Goal: Task Accomplishment & Management: Manage account settings

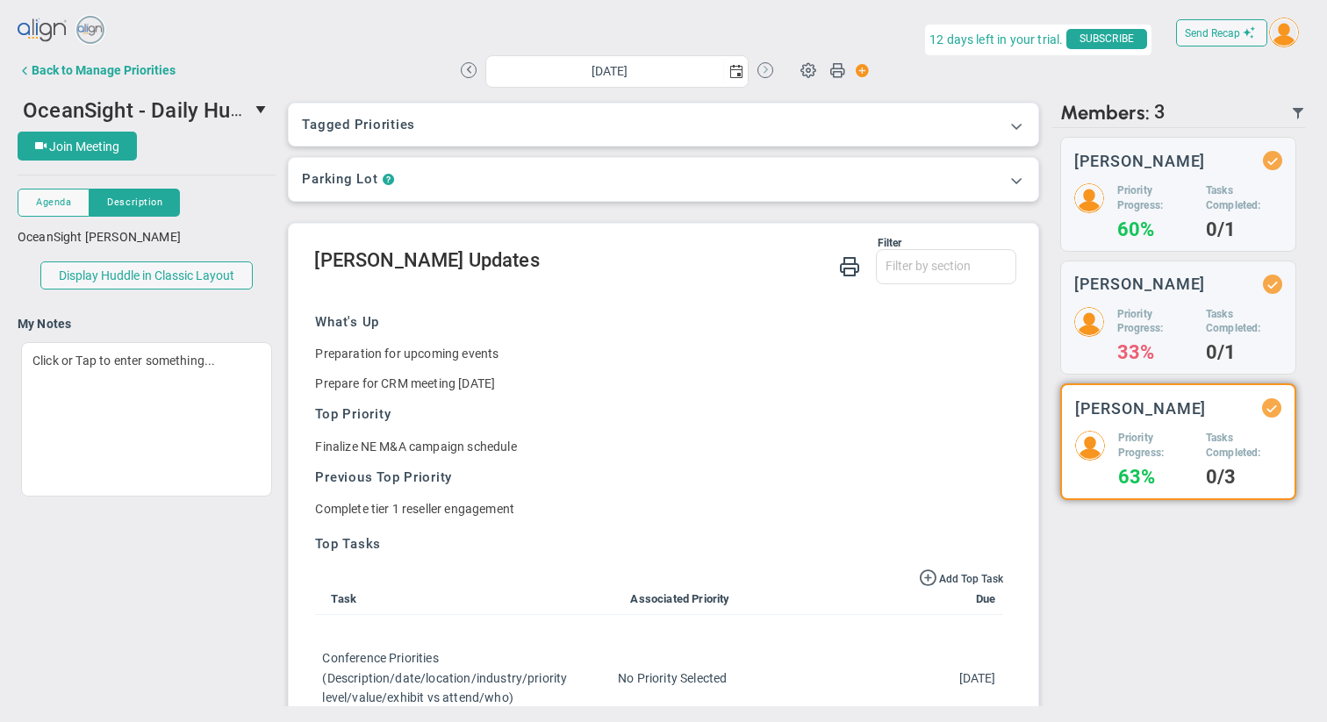
click at [763, 68] on button at bounding box center [765, 70] width 16 height 16
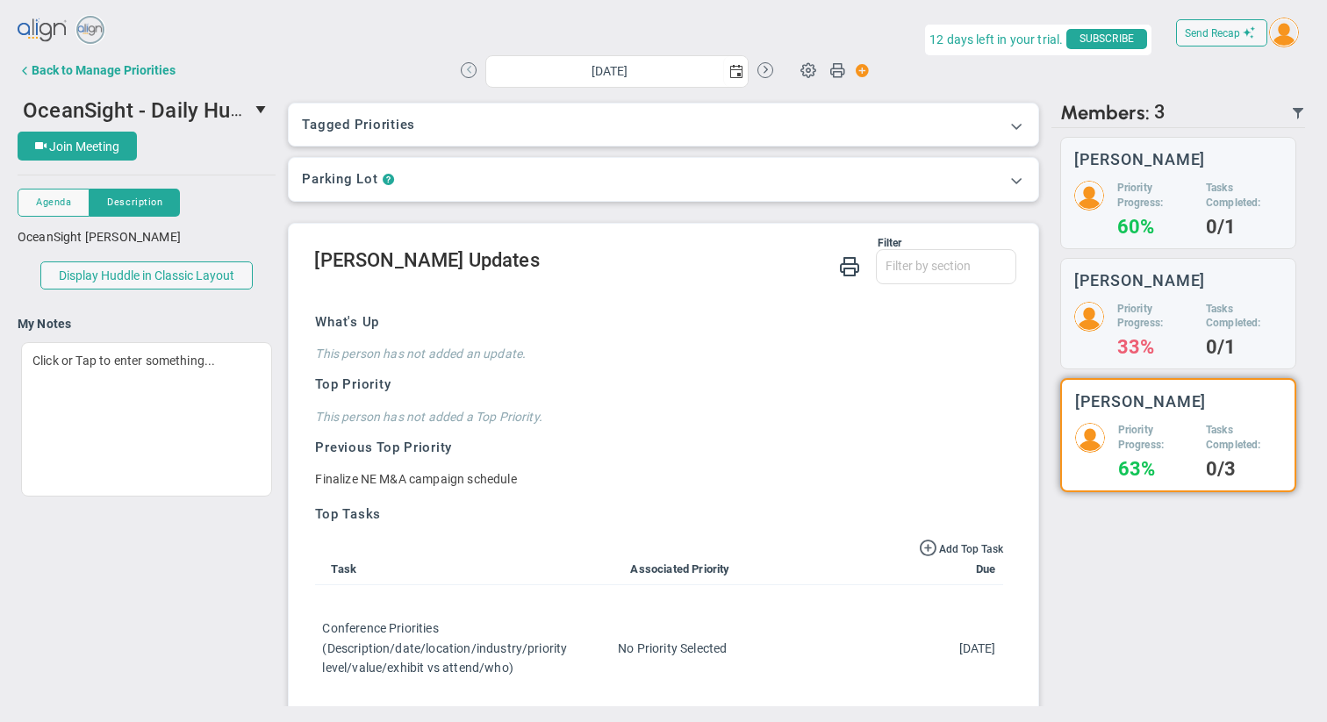
click at [464, 72] on button at bounding box center [469, 70] width 16 height 16
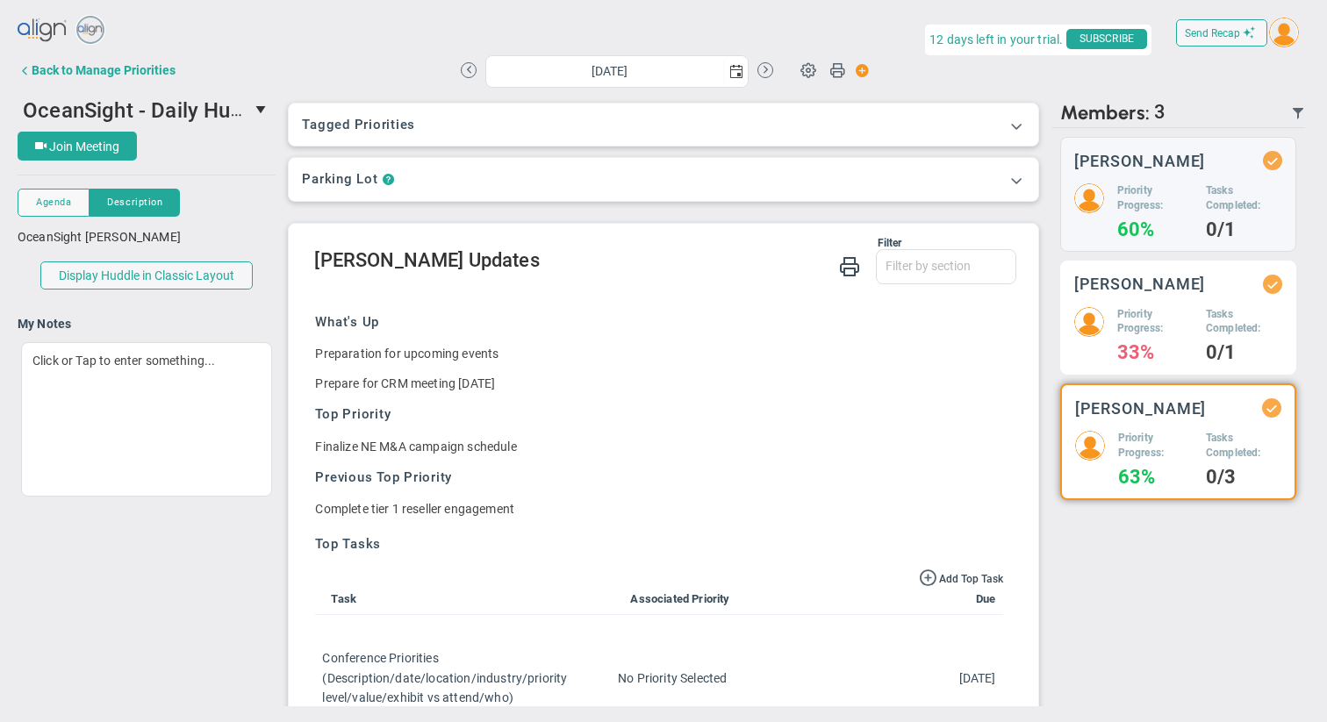
click at [803, 316] on h5 "Priority Progress:" at bounding box center [1154, 322] width 75 height 30
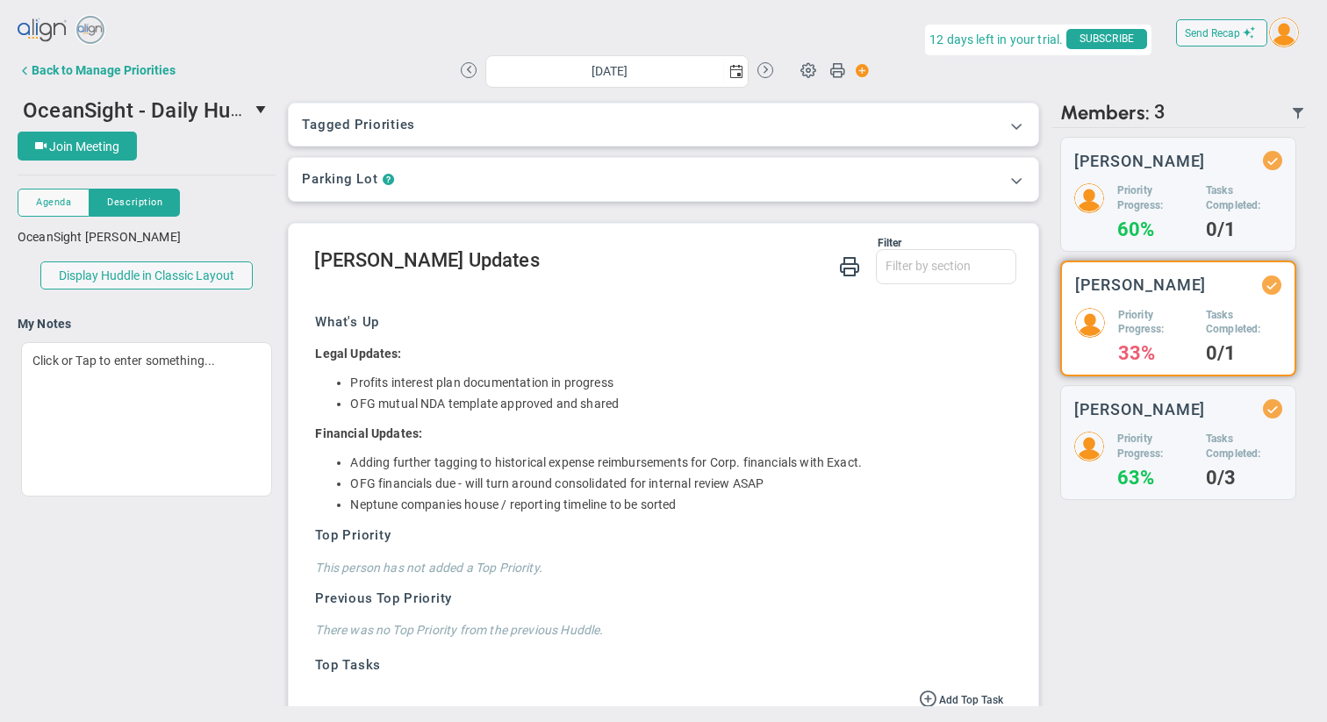
scroll to position [144, 0]
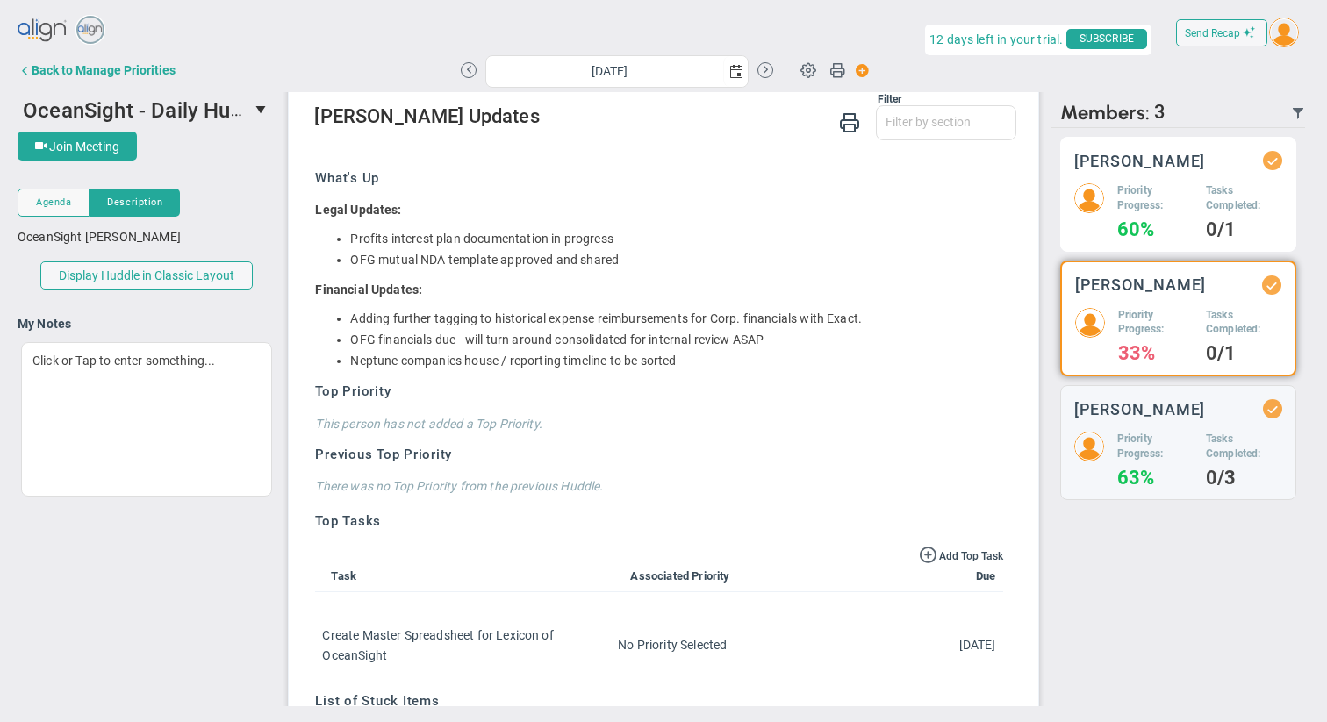
click at [803, 226] on h4 "60%" at bounding box center [1154, 230] width 75 height 16
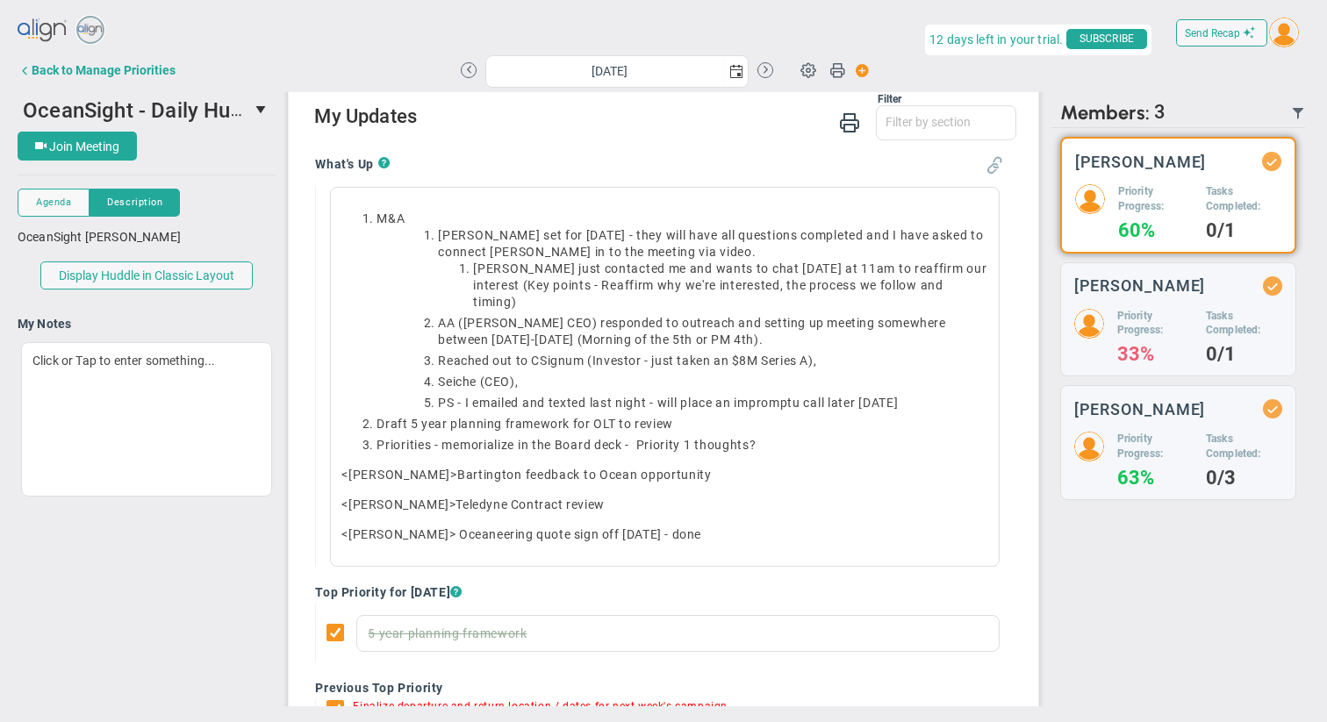
click at [803, 169] on span at bounding box center [994, 165] width 18 height 18
click at [767, 68] on button at bounding box center [765, 70] width 16 height 16
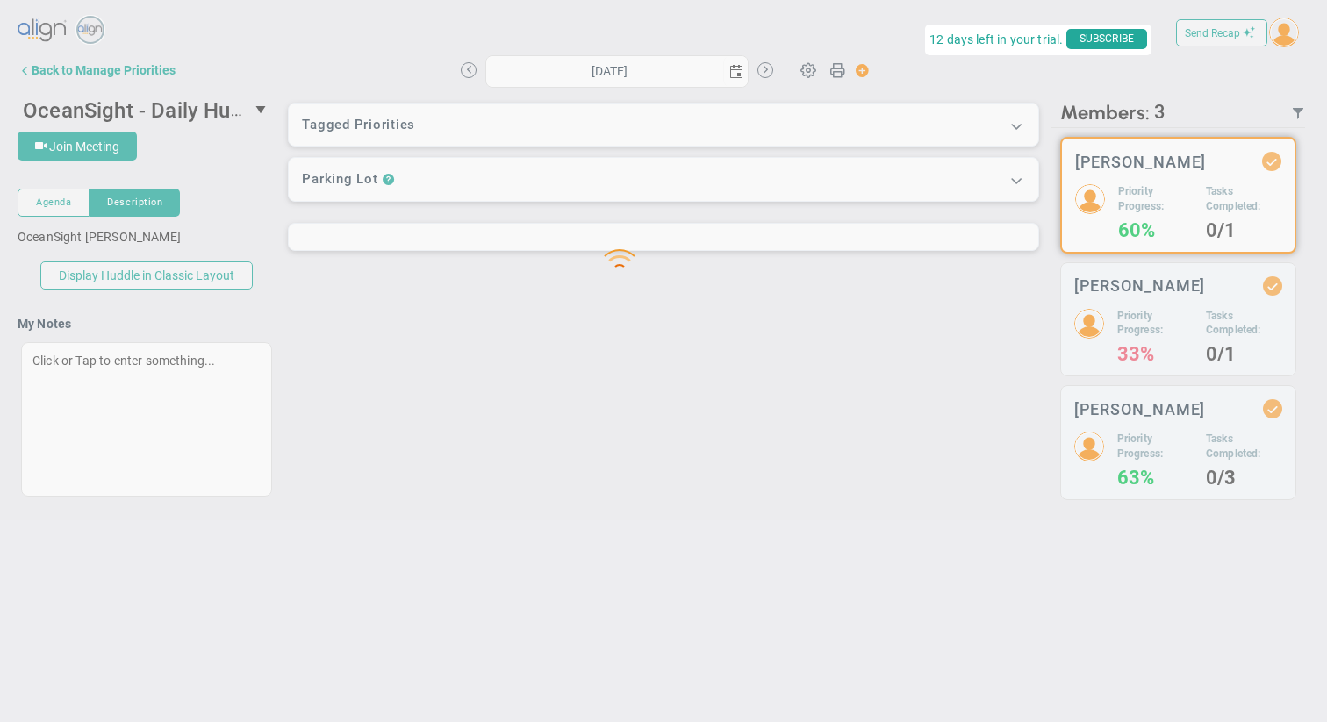
type input "[DATE]"
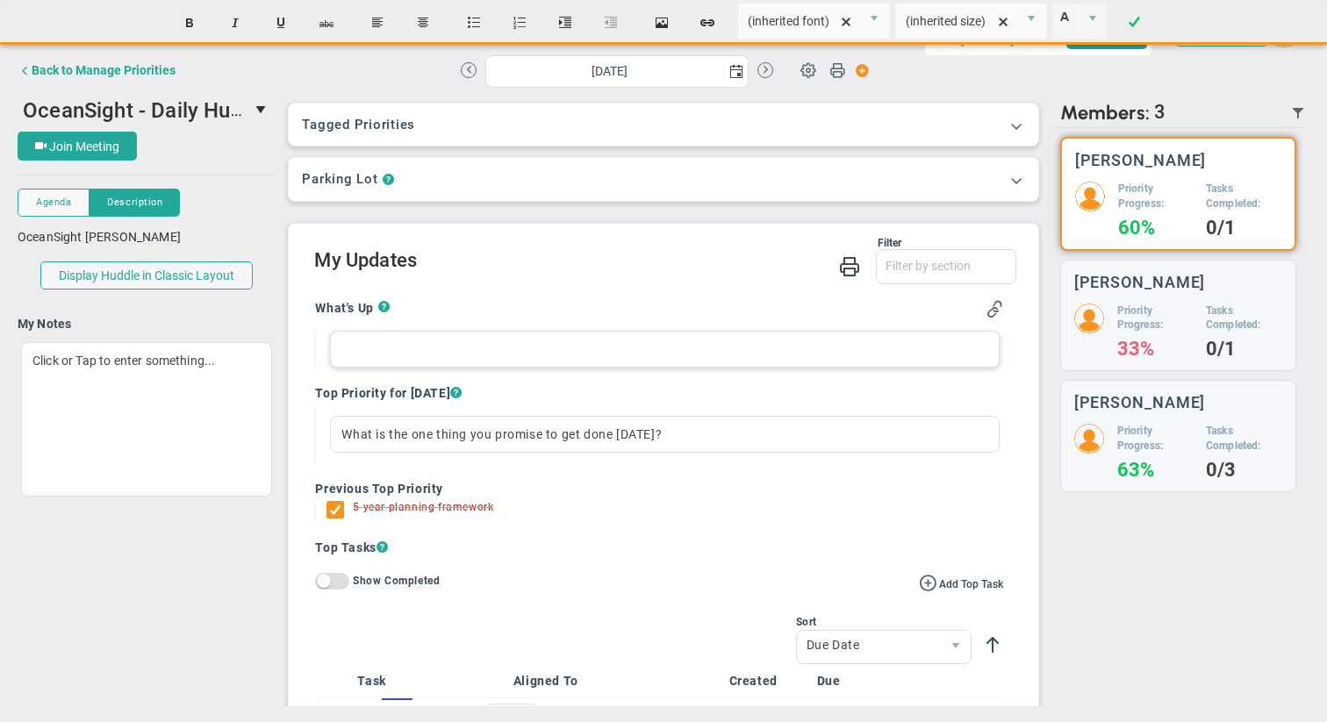
click at [405, 352] on div at bounding box center [664, 349] width 669 height 37
click at [375, 348] on div "M&A\- Bartington call" at bounding box center [664, 349] width 669 height 37
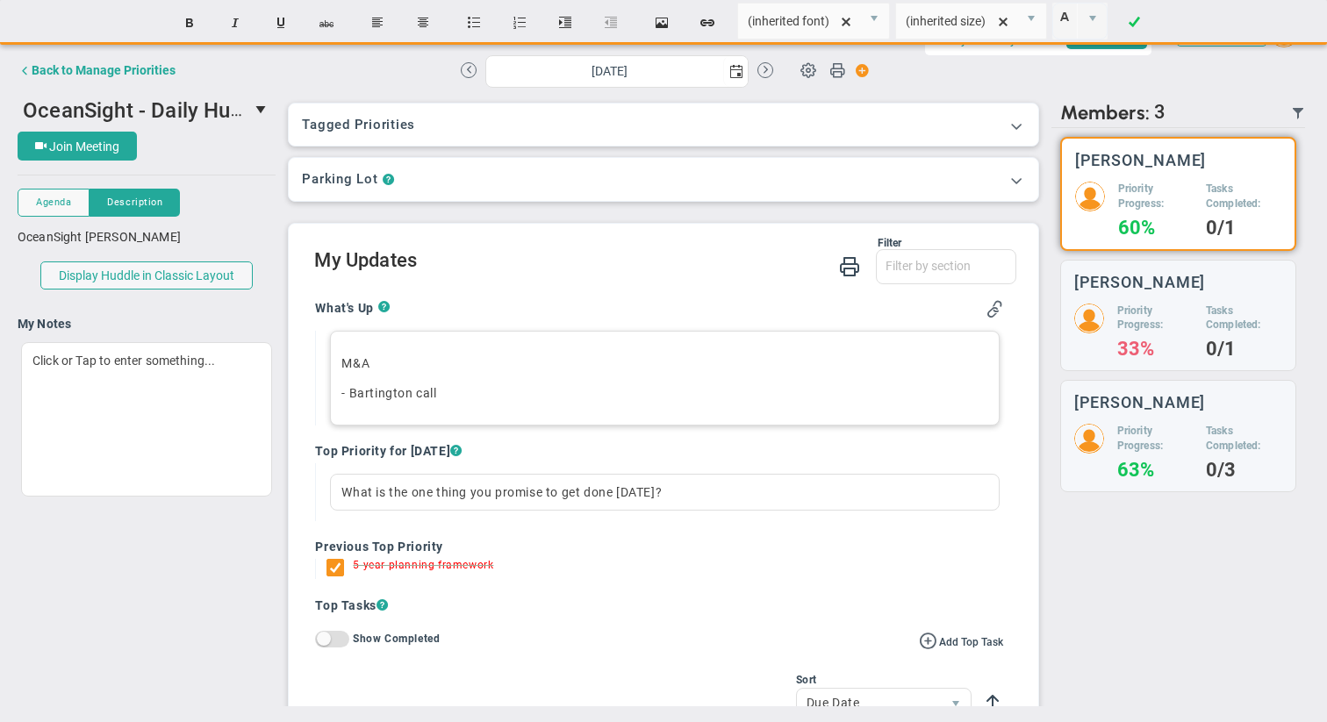
click at [471, 391] on p "- Bartington call" at bounding box center [664, 393] width 646 height 18
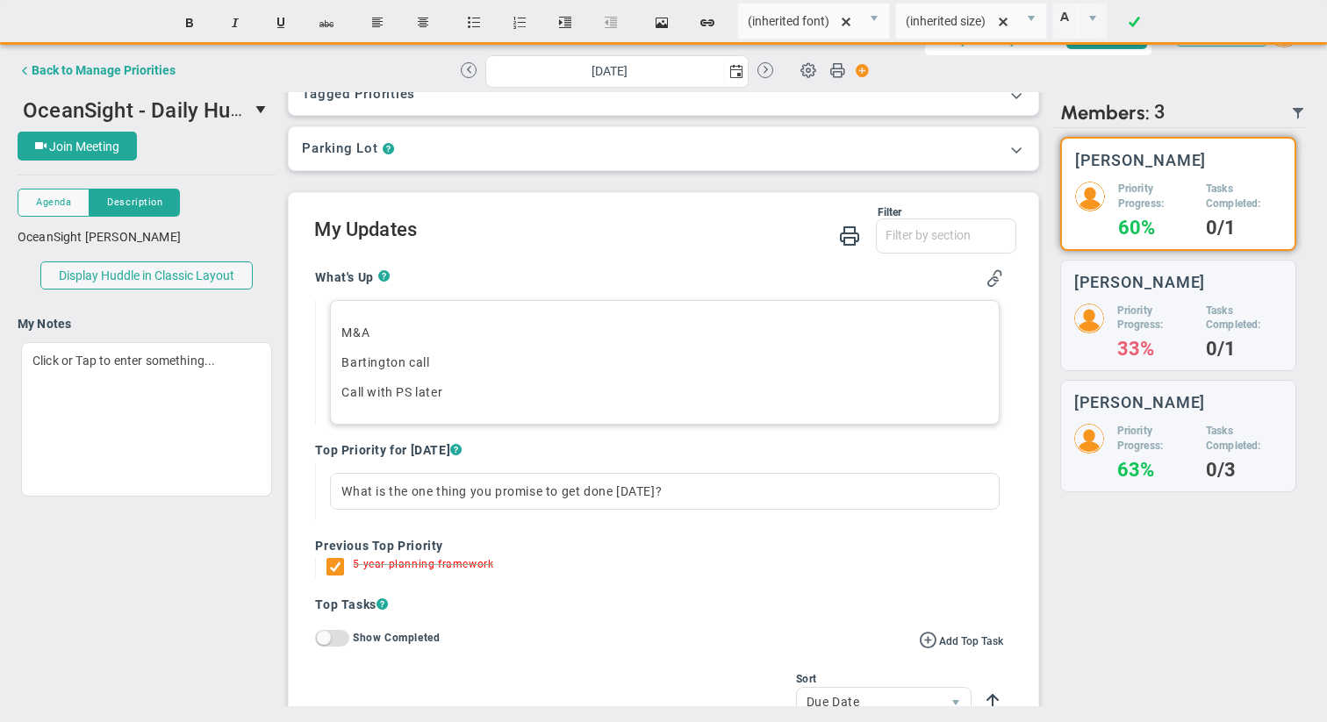
scroll to position [42, 0]
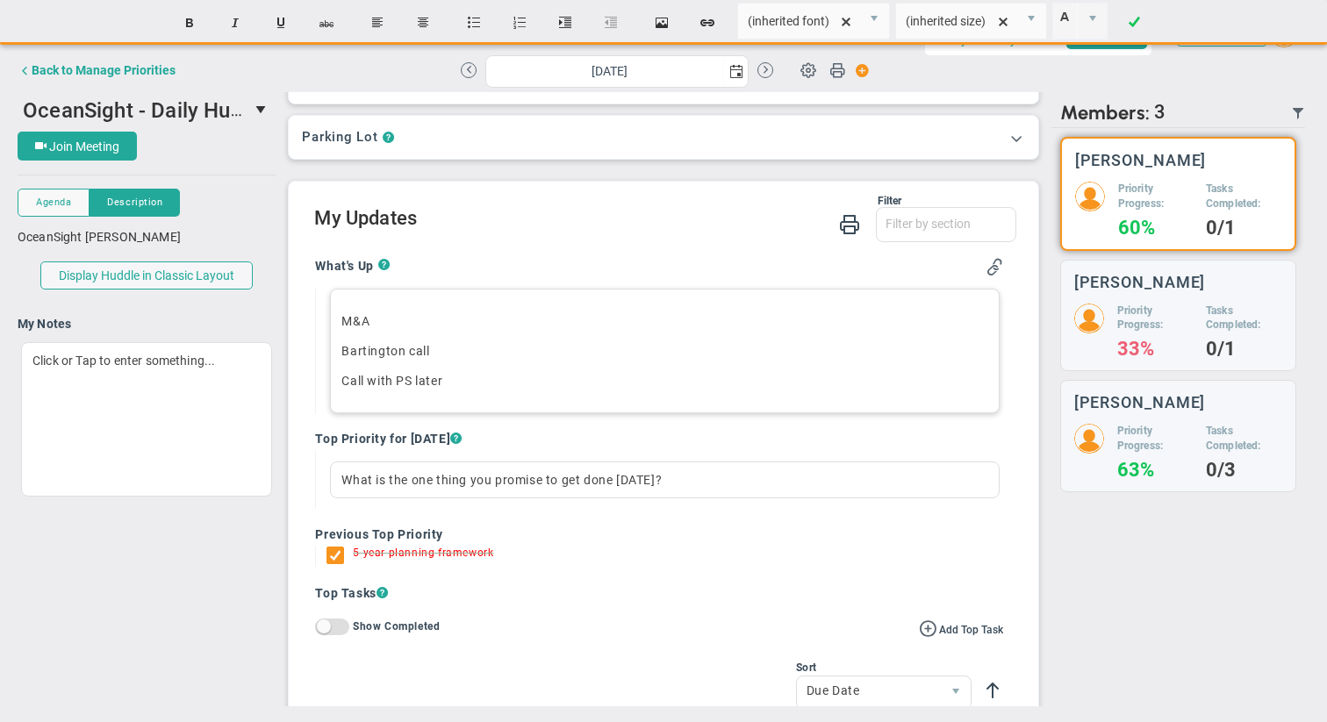
drag, startPoint x: 341, startPoint y: 351, endPoint x: 463, endPoint y: 382, distance: 125.8
click at [463, 382] on div "M&A Bartington call Call with PS later﻿" at bounding box center [664, 351] width 669 height 125
click at [467, 18] on button "Insert unordered list" at bounding box center [474, 22] width 42 height 33
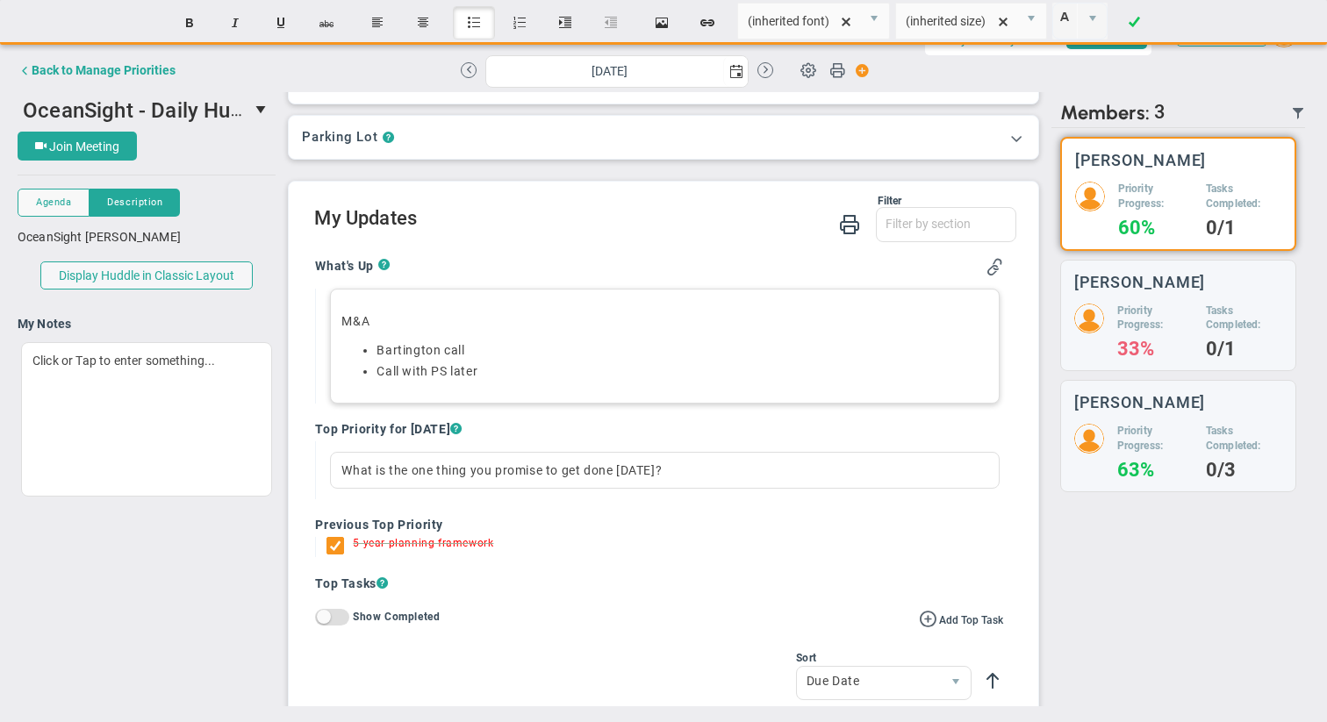
click at [489, 364] on li "Call with PS later﻿" at bounding box center [681, 371] width 611 height 17
click at [355, 322] on p "M&A" at bounding box center [664, 321] width 646 height 18
click at [186, 25] on button "Bold" at bounding box center [189, 22] width 42 height 33
click at [350, 321] on p "M & A" at bounding box center [664, 321] width 646 height 18
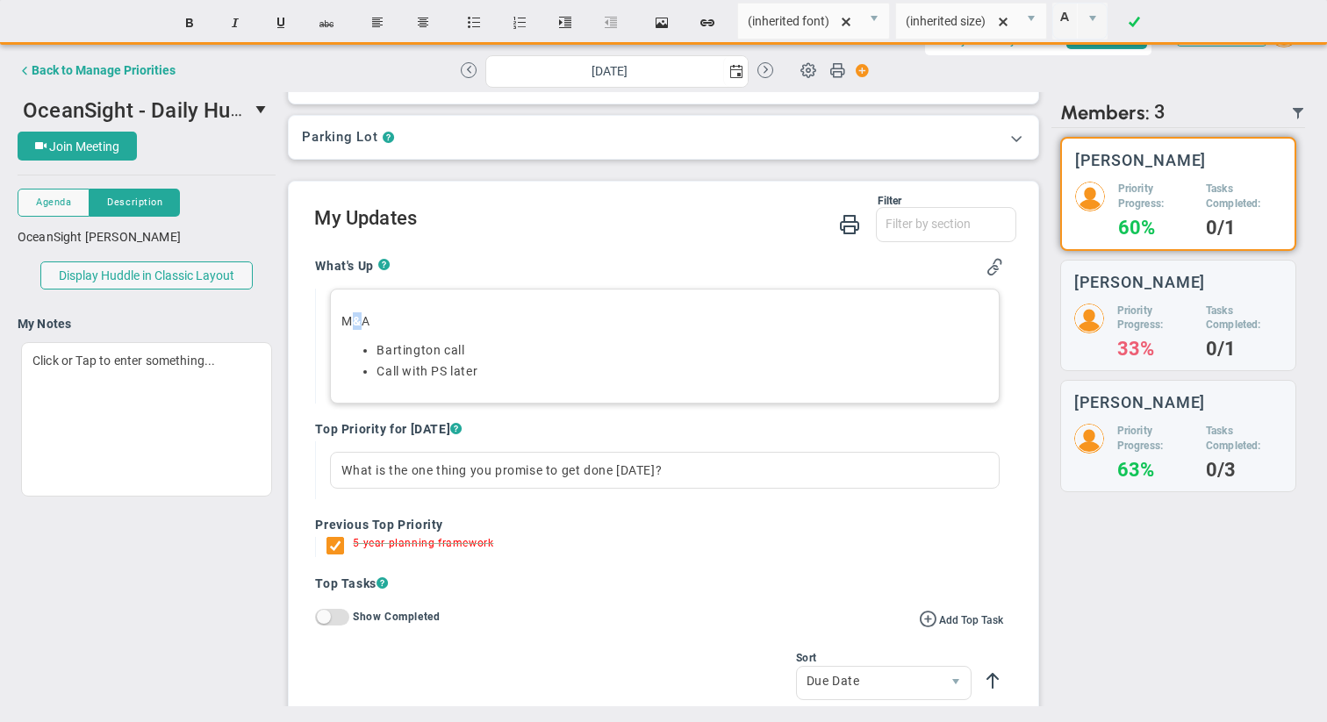
click at [350, 321] on p "M & A" at bounding box center [664, 321] width 646 height 18
click at [185, 31] on button "Bold" at bounding box center [189, 22] width 42 height 33
click at [512, 376] on li "Call with PS later﻿" at bounding box center [681, 371] width 611 height 17
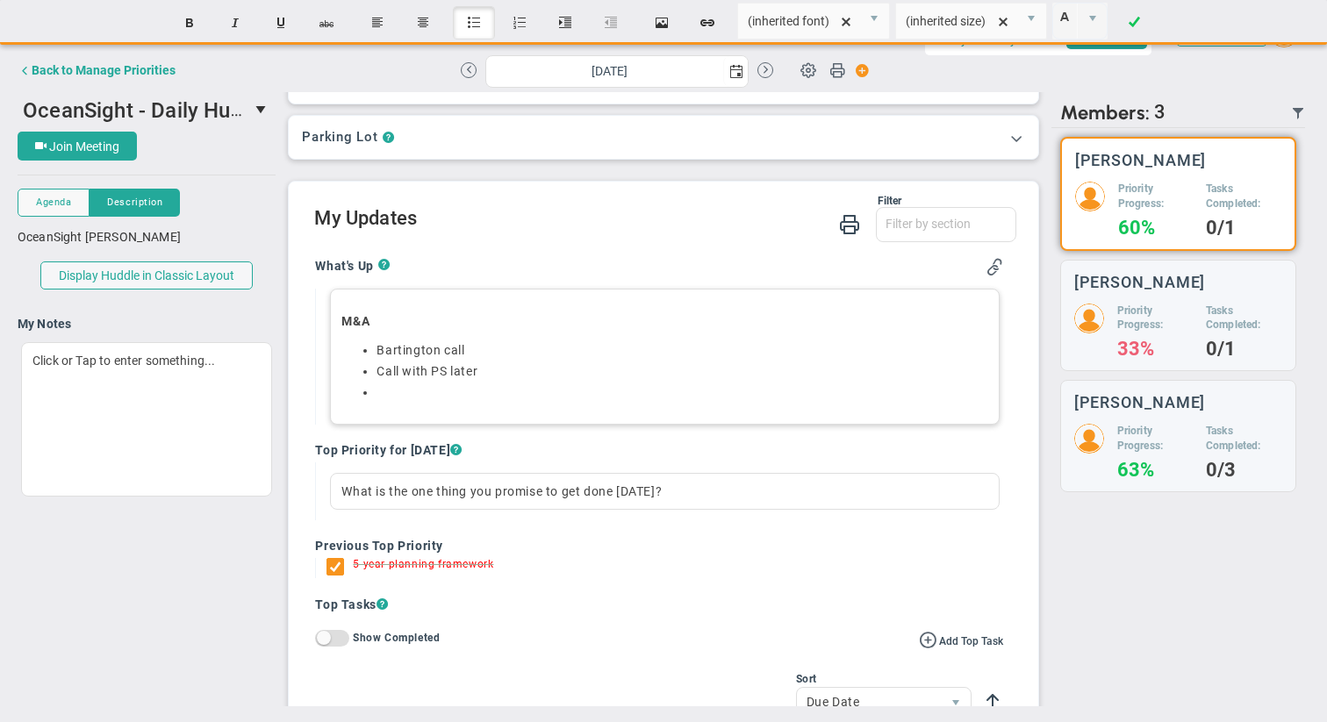
click at [478, 22] on button "Insert unordered list" at bounding box center [474, 22] width 42 height 33
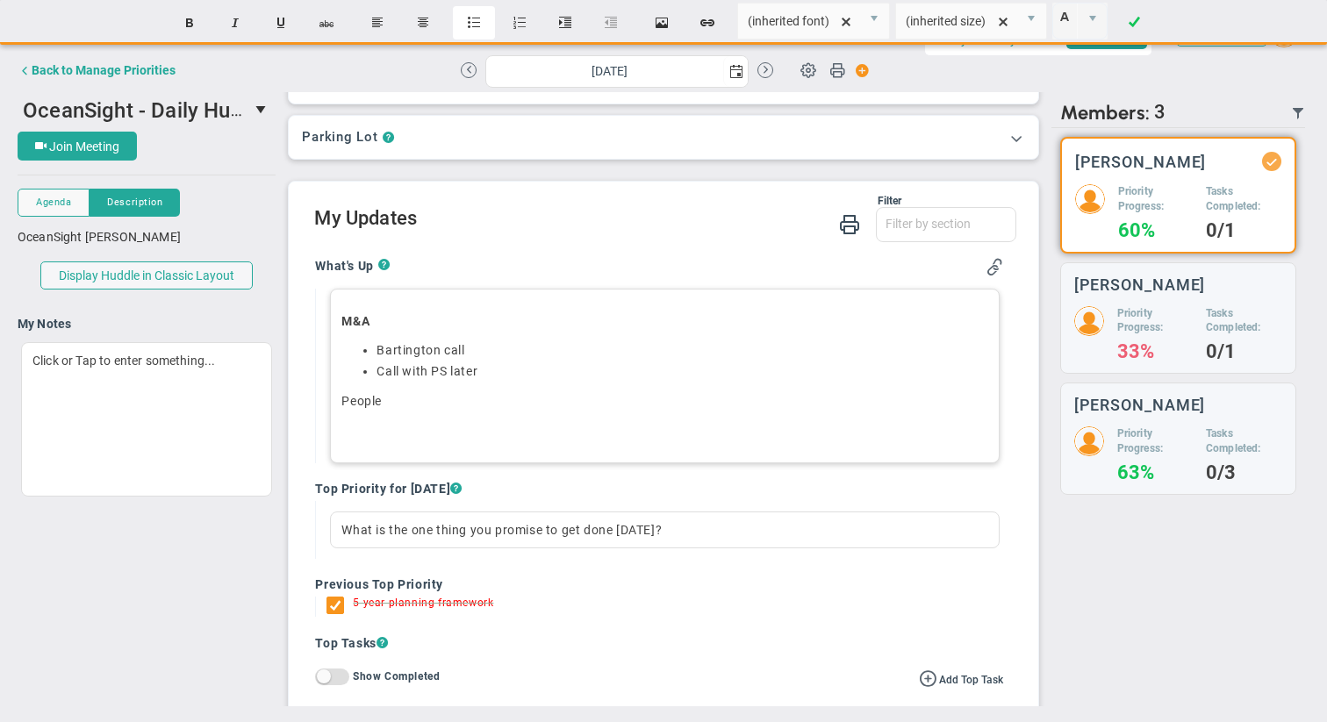
click at [469, 20] on button "Insert unordered list" at bounding box center [474, 22] width 42 height 33
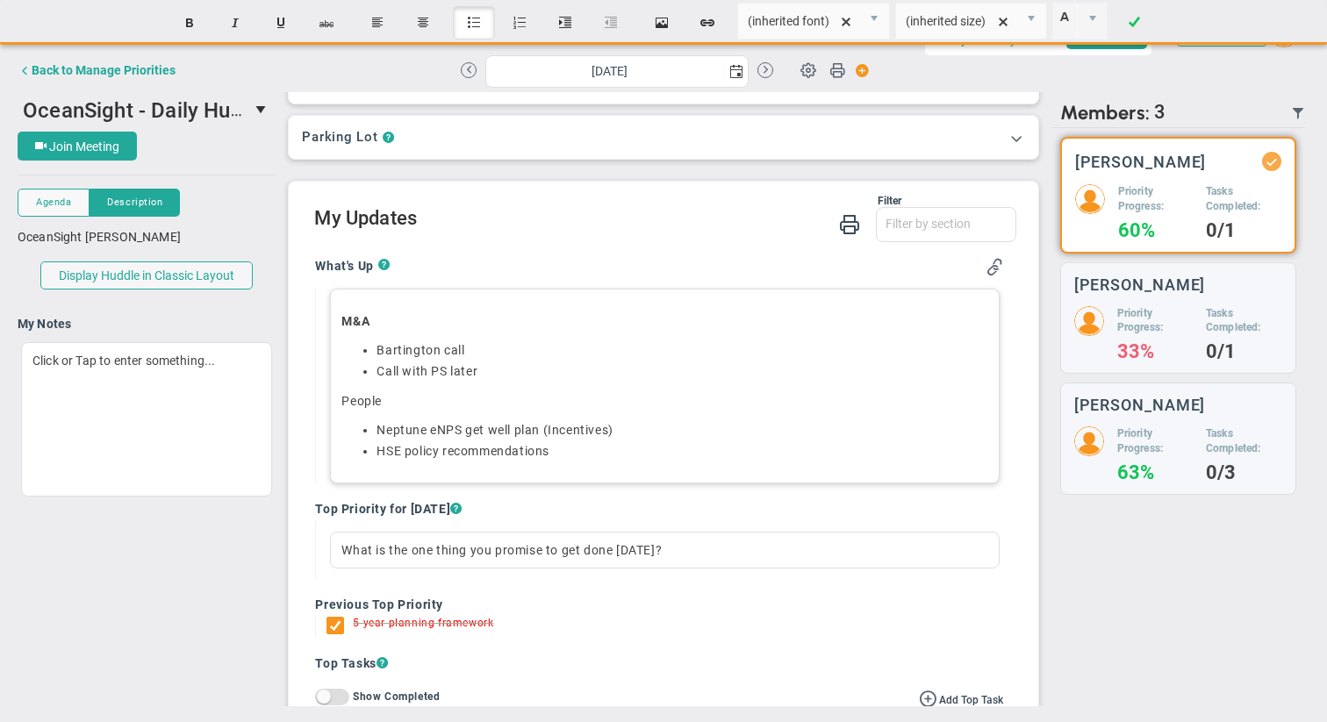
click at [363, 402] on p "﻿People" at bounding box center [664, 401] width 646 height 18
click at [582, 457] on li "HSE policy recommendations﻿" at bounding box center [681, 451] width 611 height 17
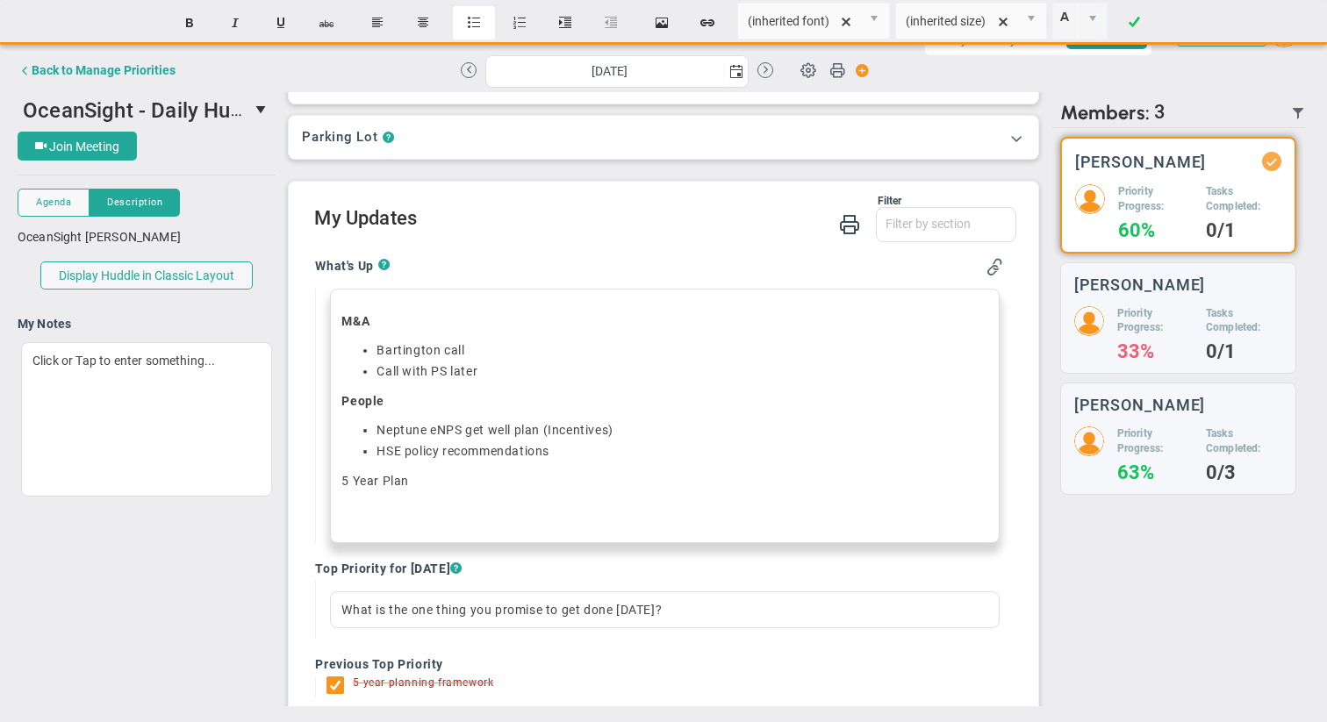
click at [473, 23] on button "Insert unordered list" at bounding box center [474, 22] width 42 height 33
click at [377, 483] on p "5 Year Plan" at bounding box center [664, 481] width 646 height 18
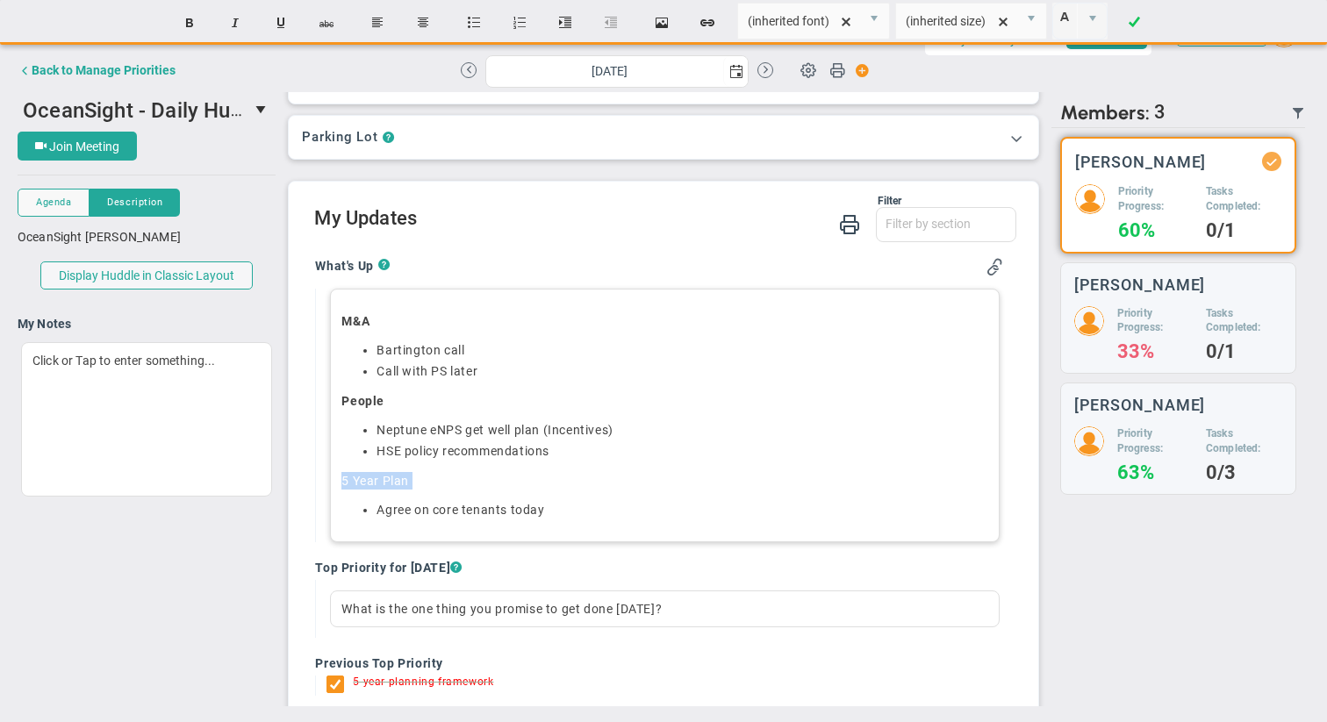
click at [377, 483] on p "5 Year Plan" at bounding box center [664, 481] width 646 height 18
click at [563, 512] on li "﻿Agree on core tenants [DATE]﻿" at bounding box center [681, 510] width 611 height 17
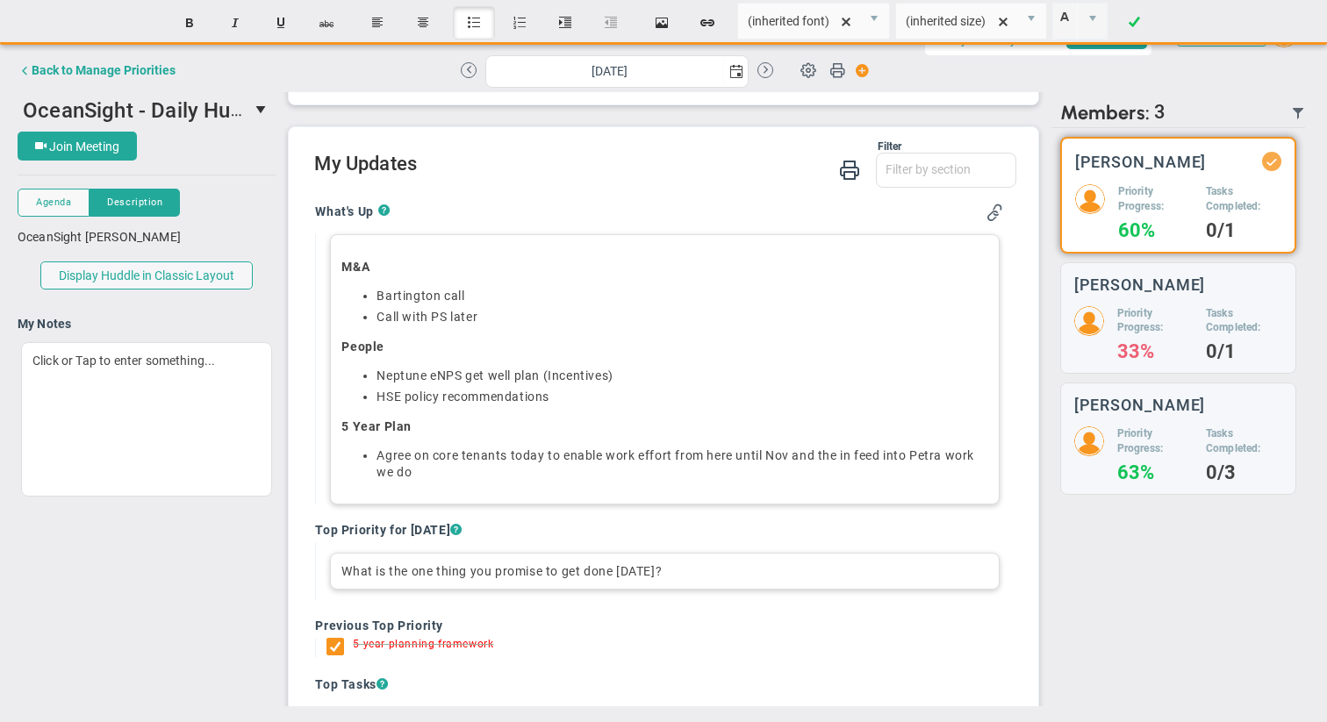
scroll to position [100, 0]
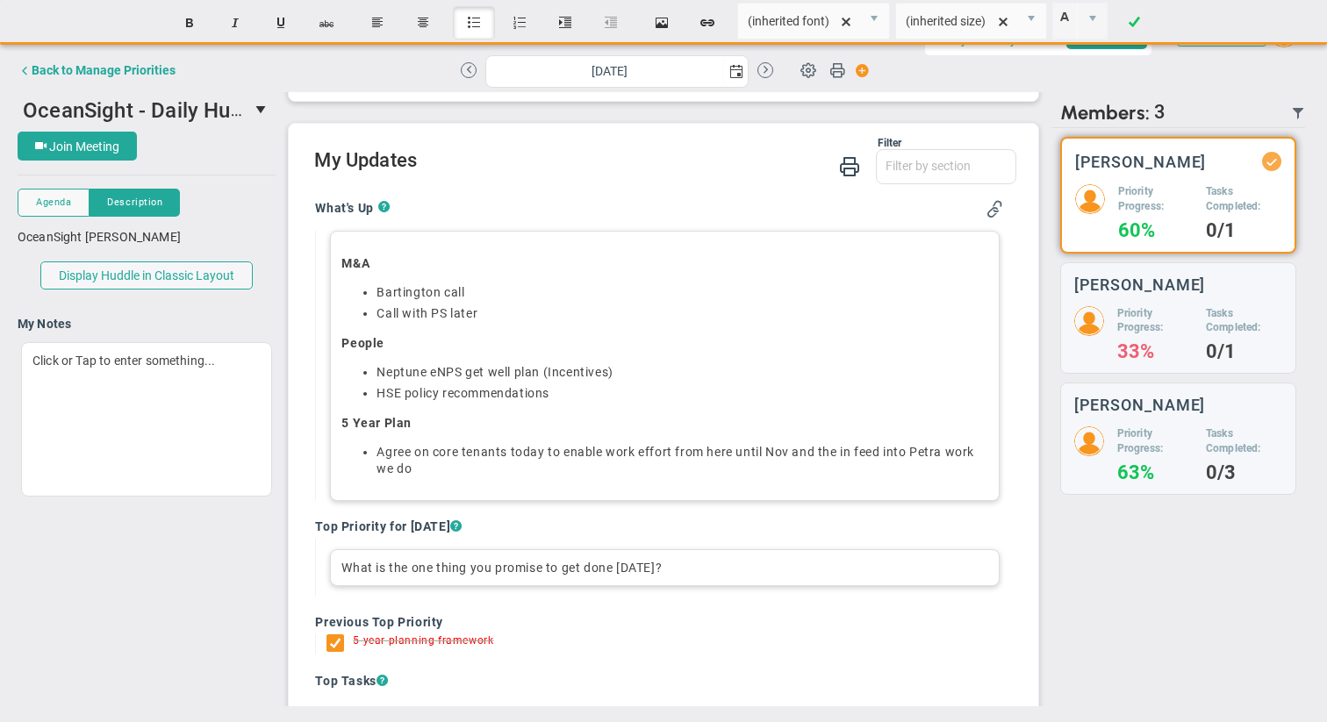
click at [447, 564] on div "What is the one thing you promise to get done [DATE]?" at bounding box center [664, 567] width 669 height 37
click at [343, 567] on div "Bartington & AXYS progress" at bounding box center [664, 567] width 669 height 37
click at [355, 569] on div "Make Bartington & AXYS progress" at bounding box center [664, 567] width 669 height 37
click at [533, 570] on div "Progress Bartington & AXYS progress" at bounding box center [664, 567] width 669 height 37
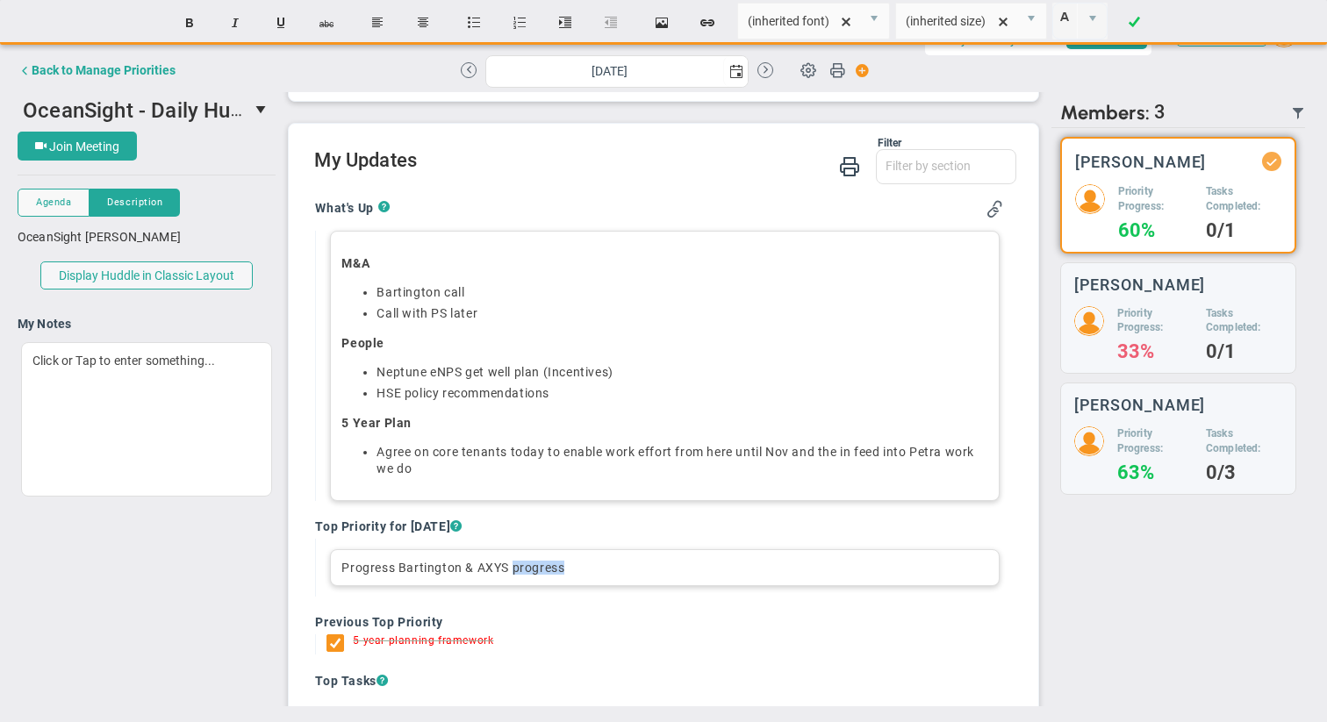
click at [533, 570] on div "Progress Bartington & AXYS progress" at bounding box center [664, 567] width 669 height 37
click at [354, 567] on div "Progress Bartington & AXYS progress" at bounding box center [664, 567] width 669 height 37
click at [533, 565] on div "Unblock Bartington & AXYS progress" at bounding box center [664, 567] width 669 height 37
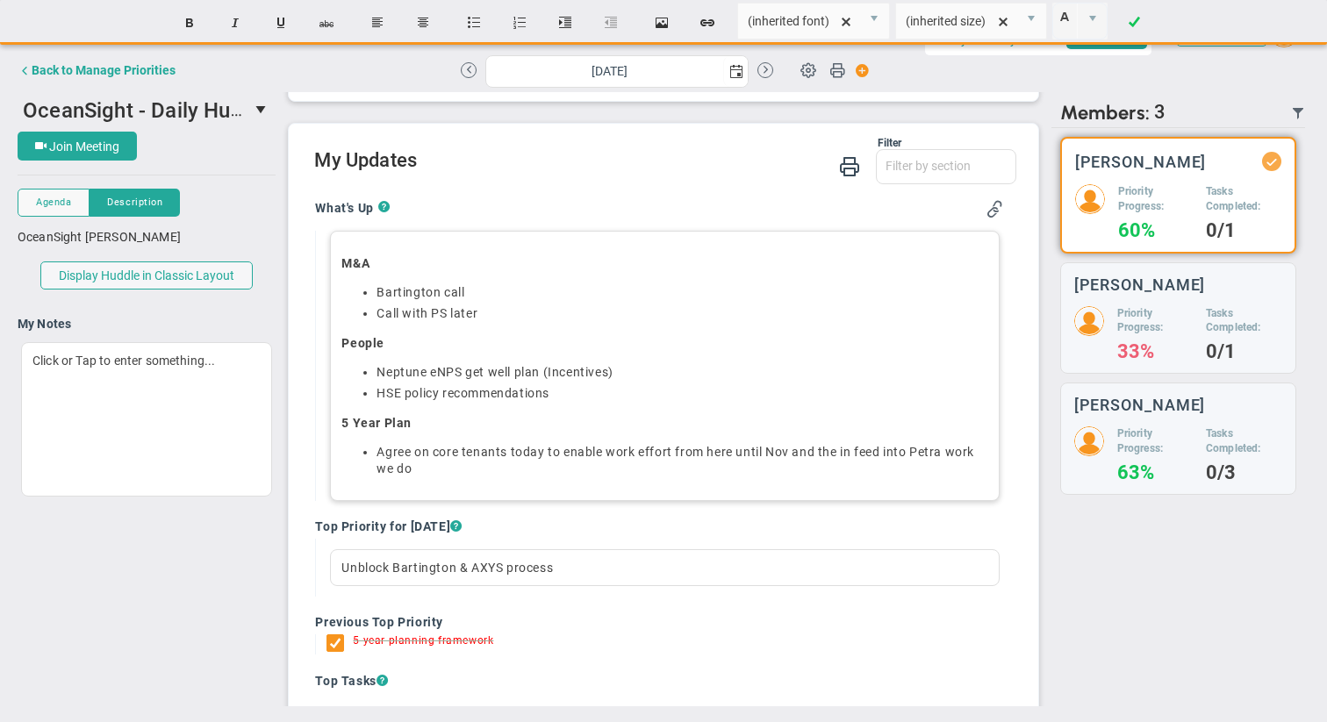
click at [487, 452] on div "Send Recap Profile Contact your Advisor Share! Become an Affiliate" at bounding box center [664, 359] width 1292 height 693
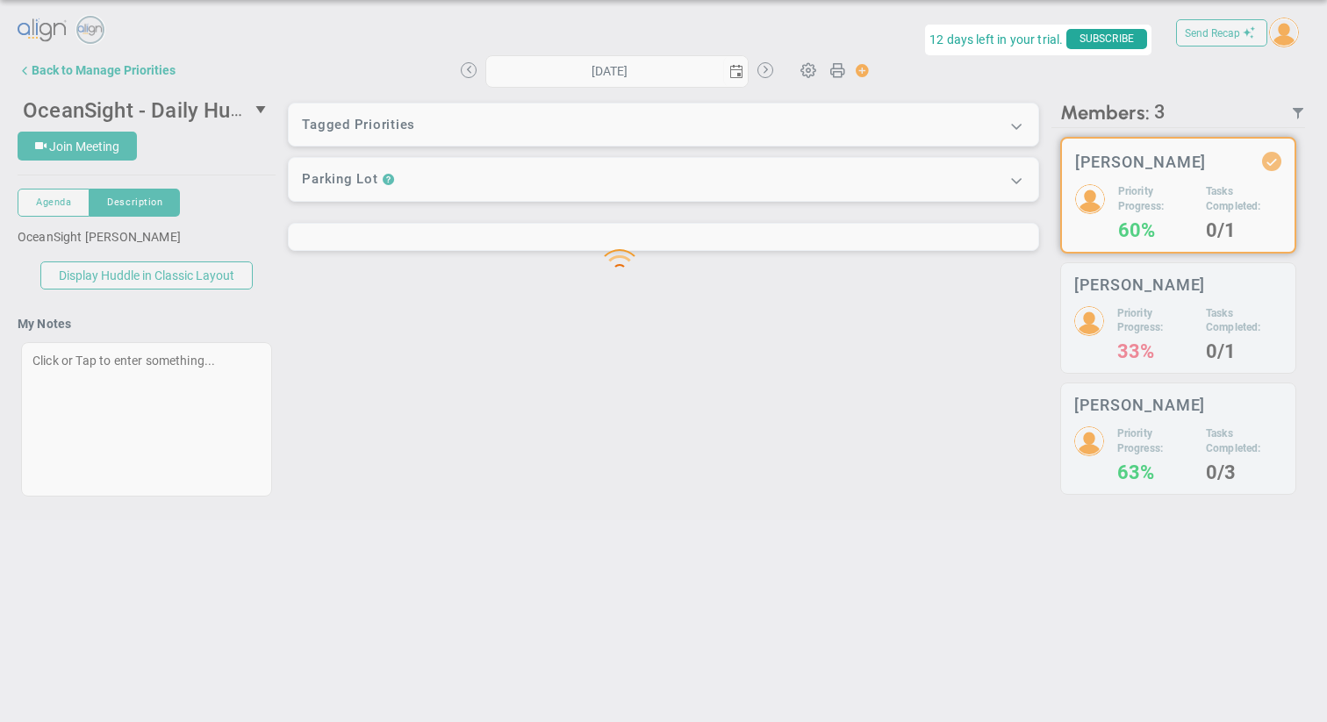
click at [487, 452] on div at bounding box center [663, 249] width 1327 height 542
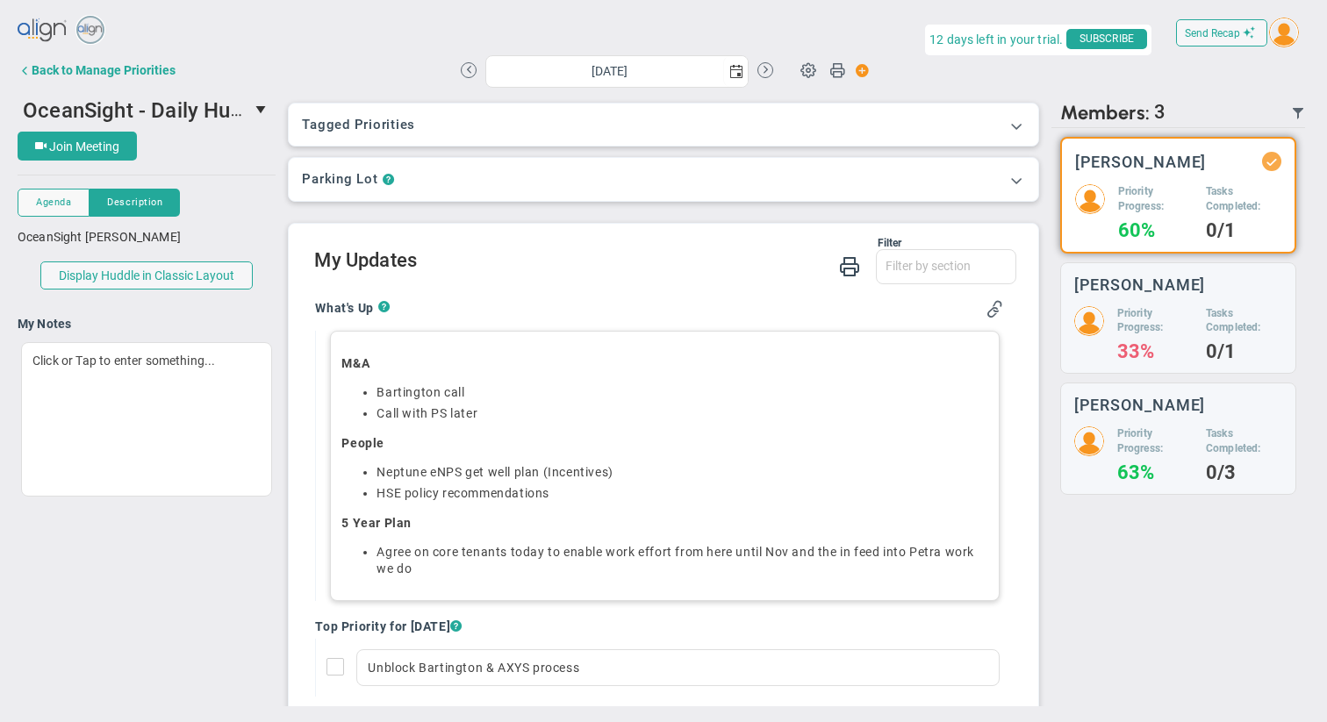
click at [496, 551] on li "﻿Agree on core tenants [DATE]﻿ to enable work effort from here until Nov and th…" at bounding box center [681, 560] width 611 height 33
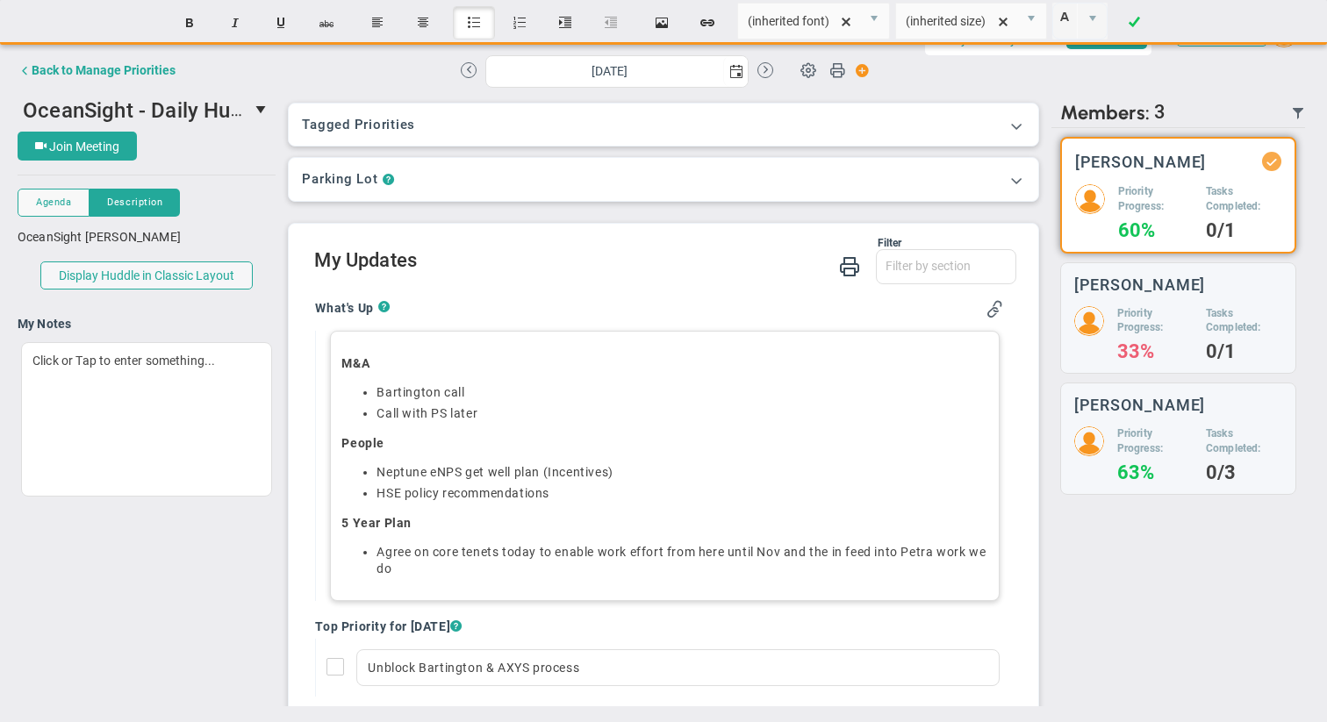
click at [515, 574] on li "﻿Agree on core tenets [DATE]﻿ to enable work effort from here until Nov and the…" at bounding box center [681, 560] width 611 height 33
click at [803, 309] on span at bounding box center [994, 309] width 18 height 18
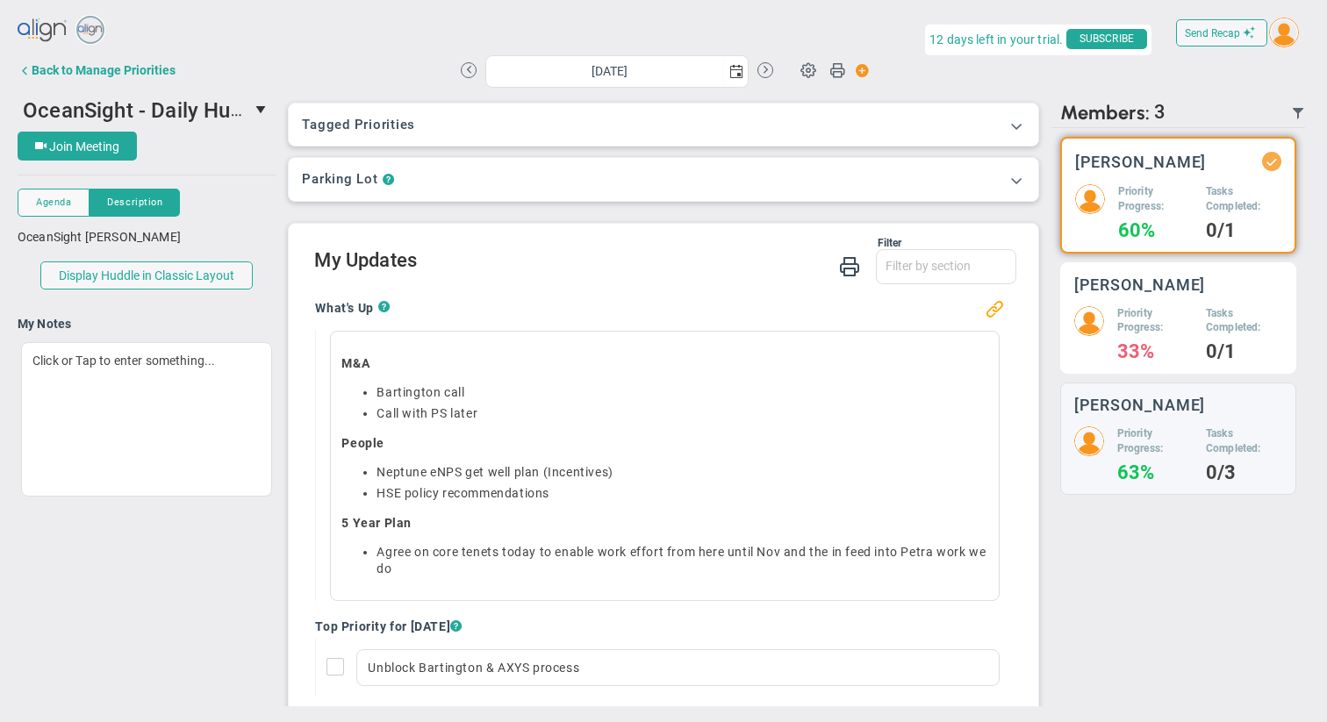
click at [803, 315] on div "Priority Progress: 33% Tasks Completed: 0/1" at bounding box center [1178, 333] width 208 height 54
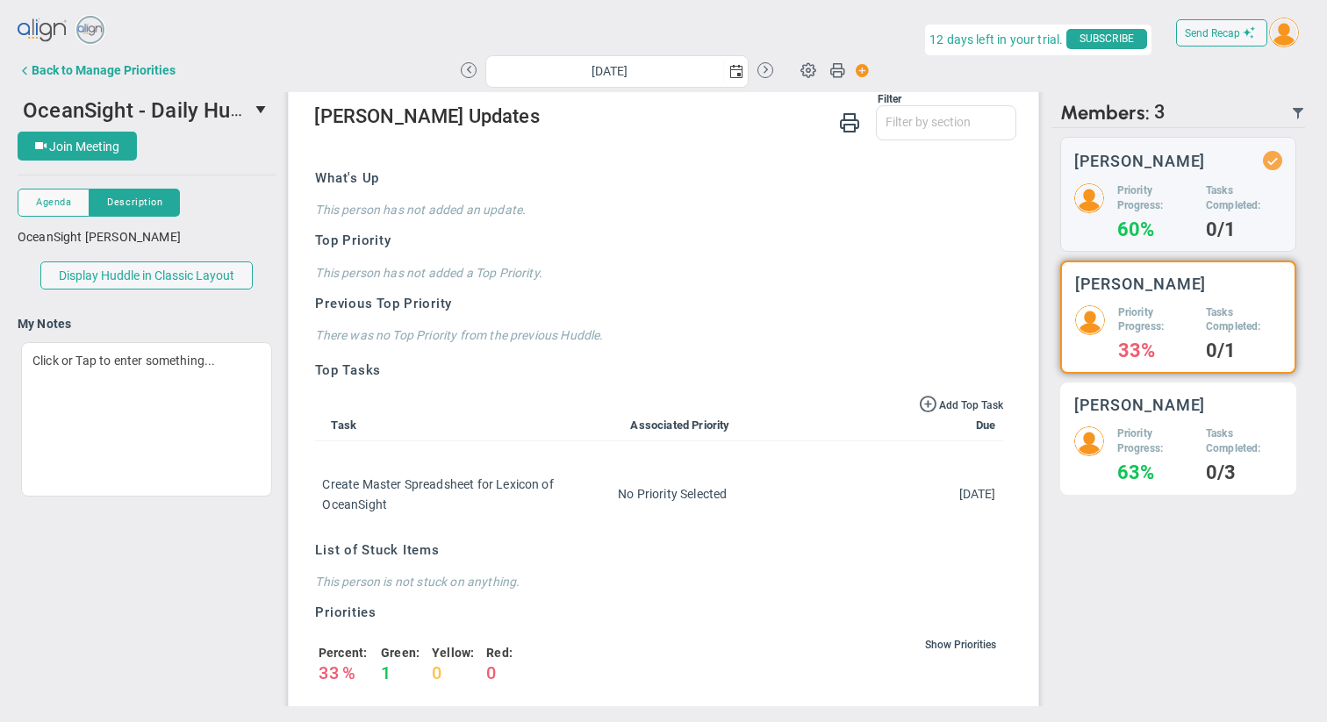
click at [803, 405] on div "[PERSON_NAME]" at bounding box center [1178, 405] width 208 height 17
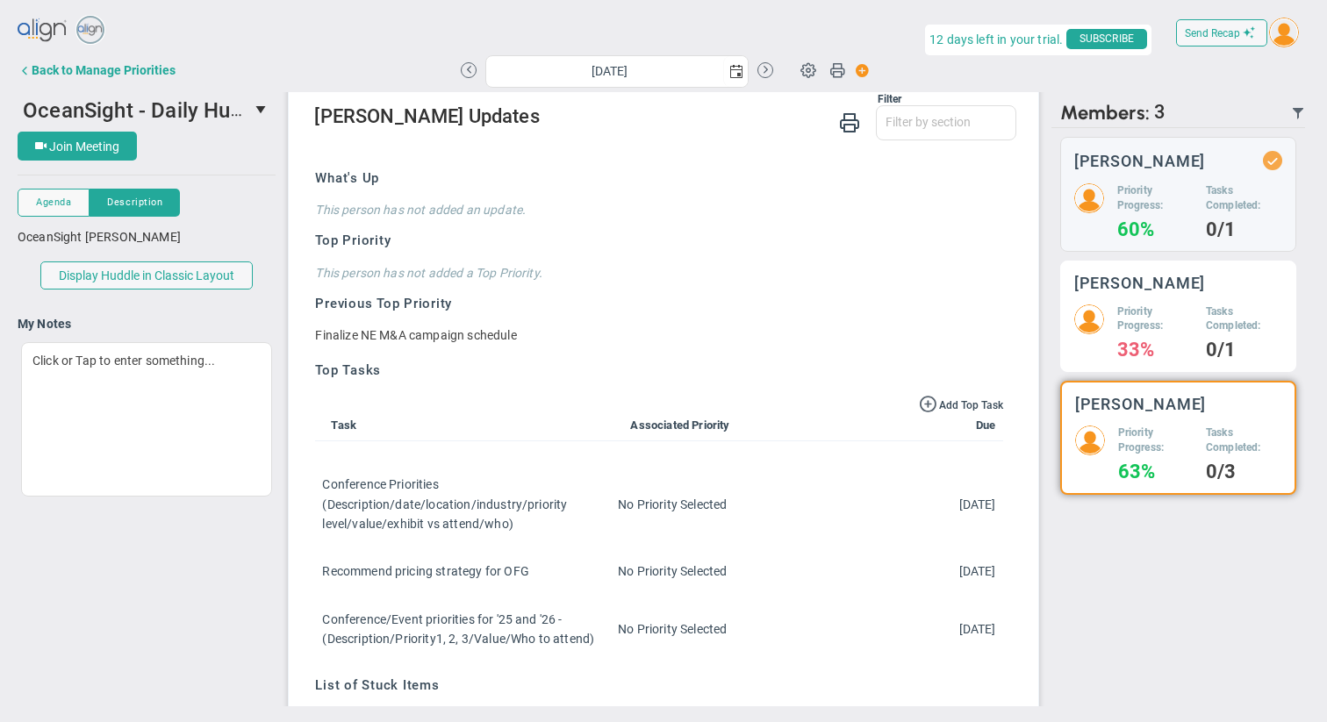
click at [803, 339] on div "Priority Progress: 33%" at bounding box center [1154, 331] width 75 height 54
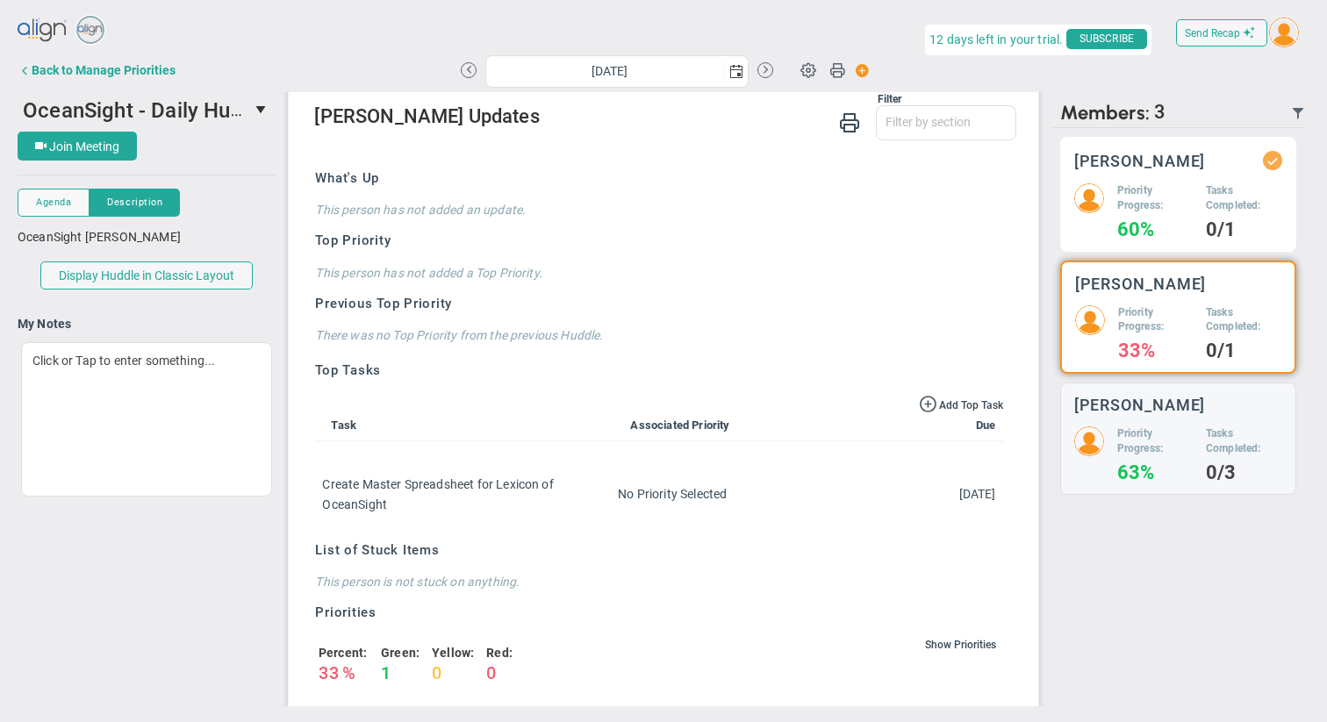
click at [803, 242] on div "[PERSON_NAME] Priority Progress: 60% Tasks Completed: 0/1" at bounding box center [1178, 194] width 236 height 115
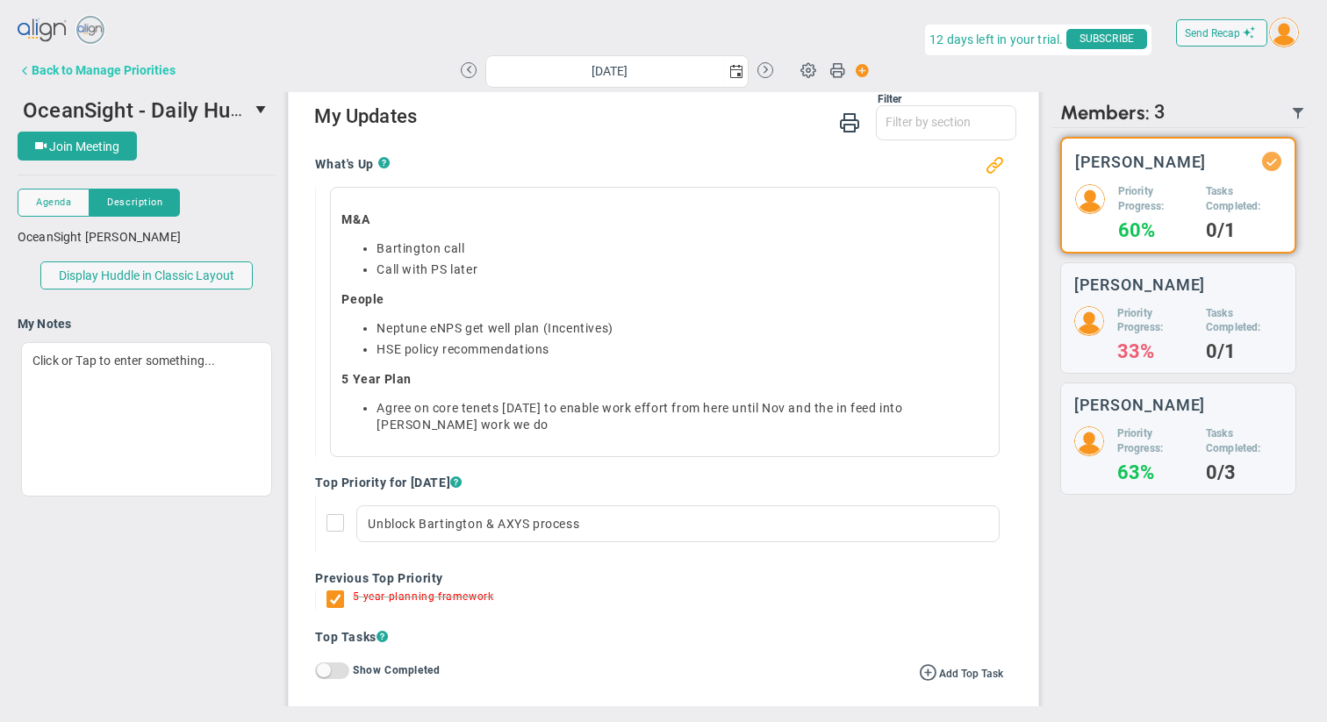
click at [151, 69] on div "Back to Manage Priorities" at bounding box center [104, 70] width 144 height 14
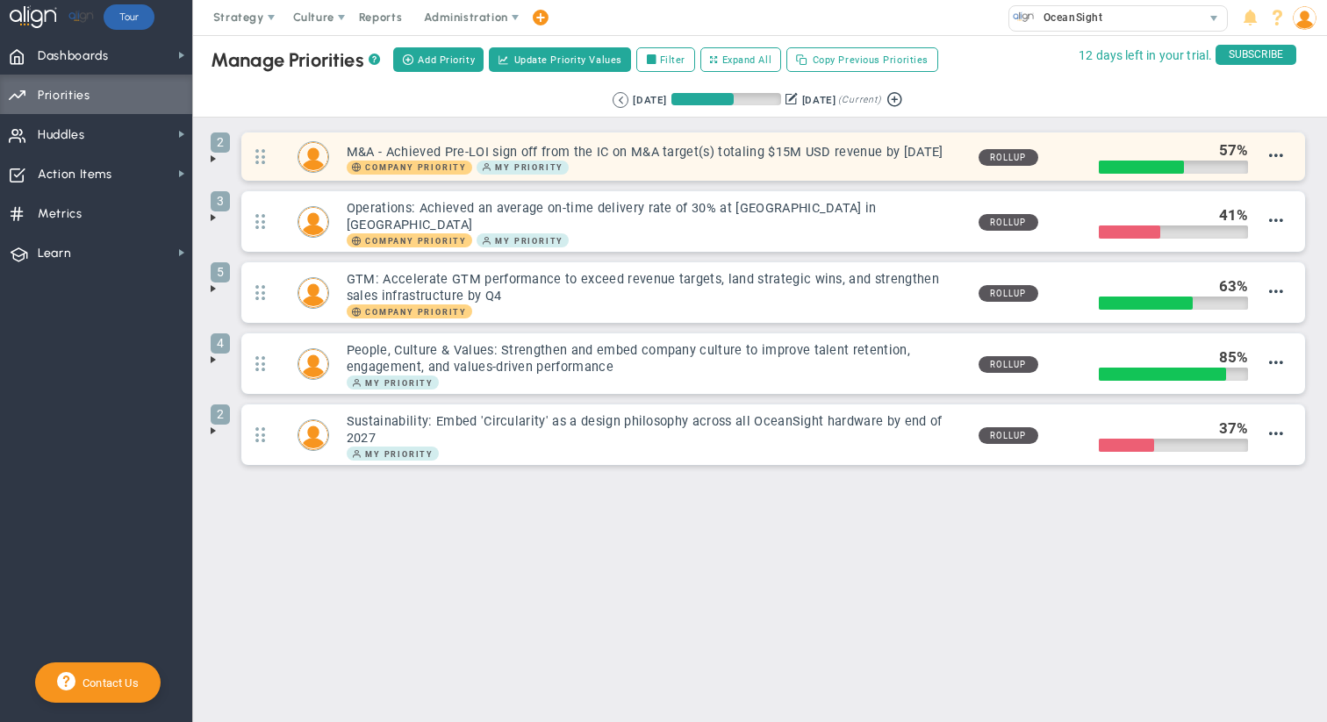
click at [745, 154] on h3 "M&A - Achieved Pre-LOI sign off from the IC on M&A target(s) totaling $15M USD …" at bounding box center [656, 152] width 618 height 17
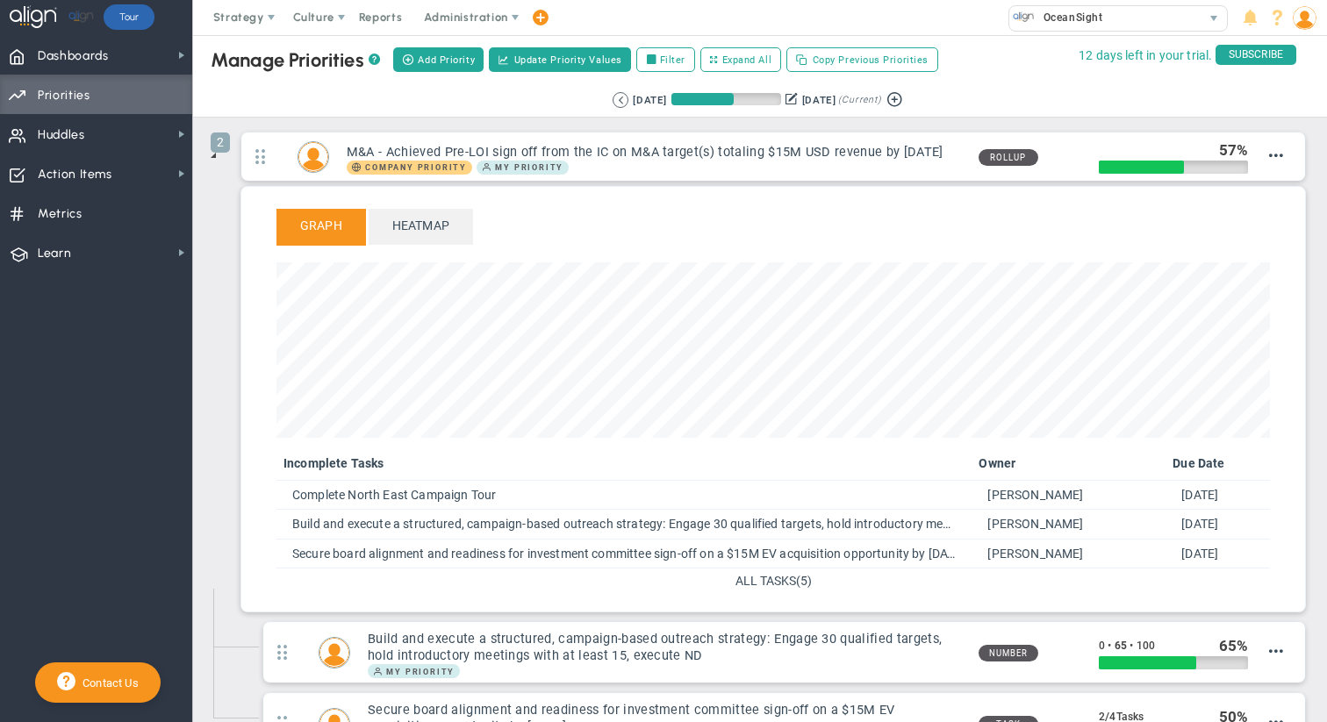
scroll to position [196, 0]
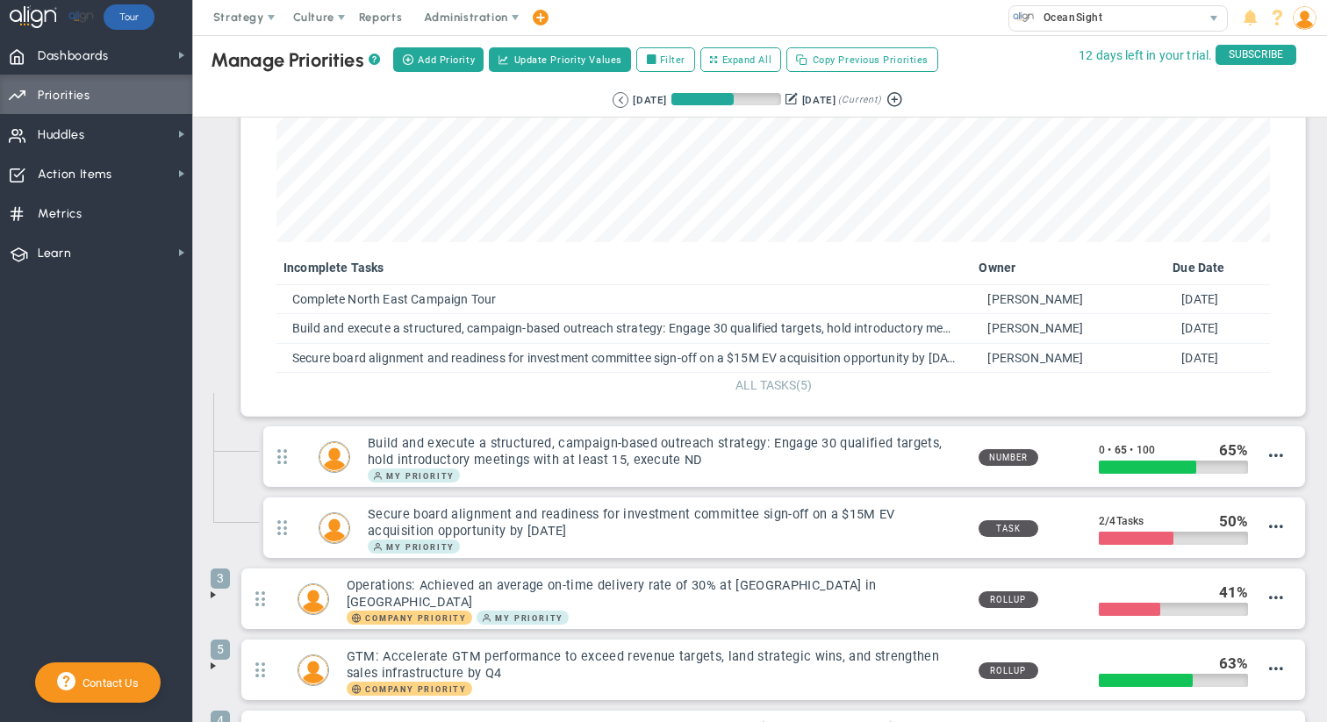
click at [757, 382] on span "ALL TASKS" at bounding box center [765, 385] width 61 height 14
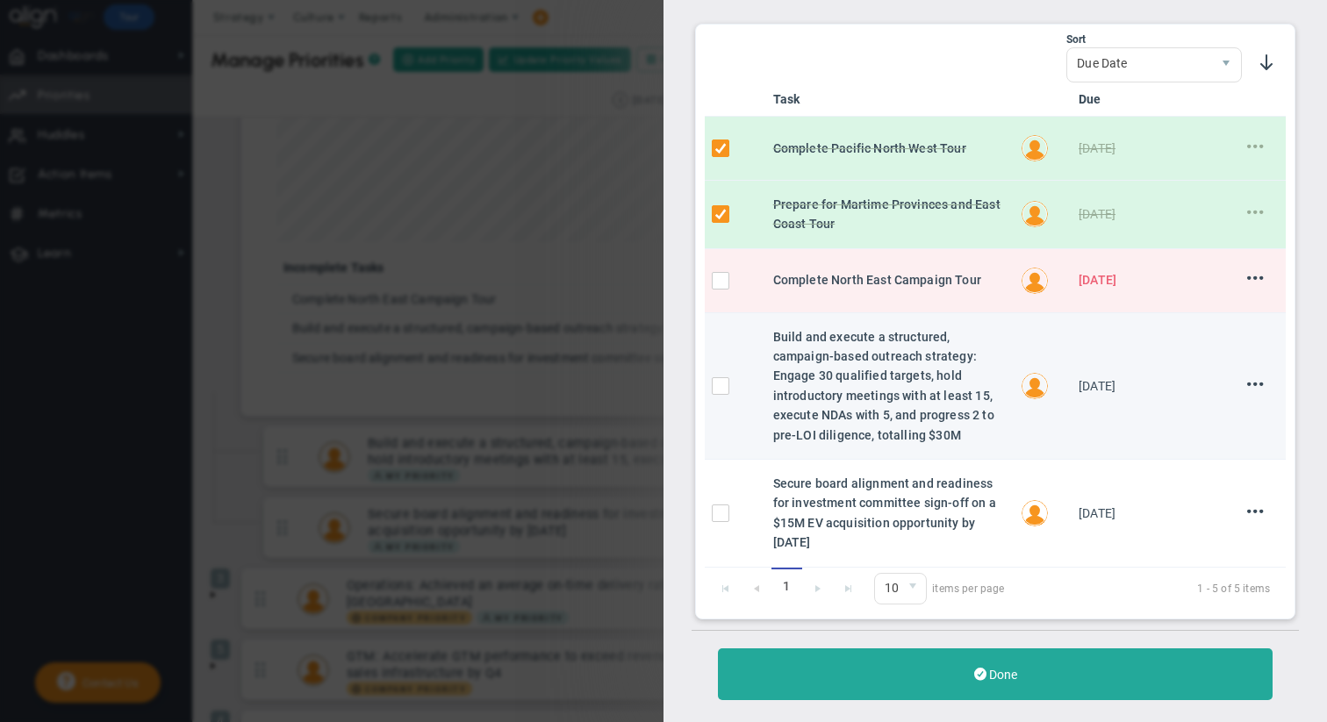
scroll to position [139, 0]
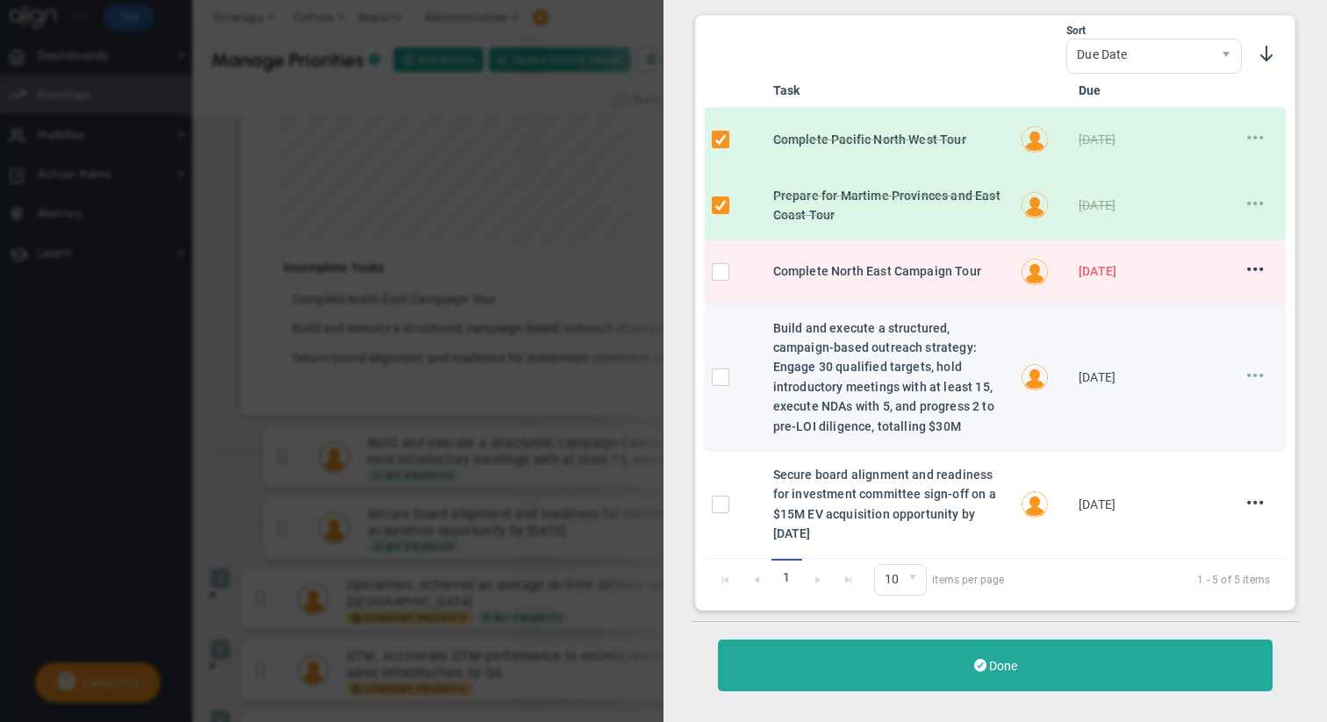
click at [803, 371] on span at bounding box center [1255, 375] width 17 height 17
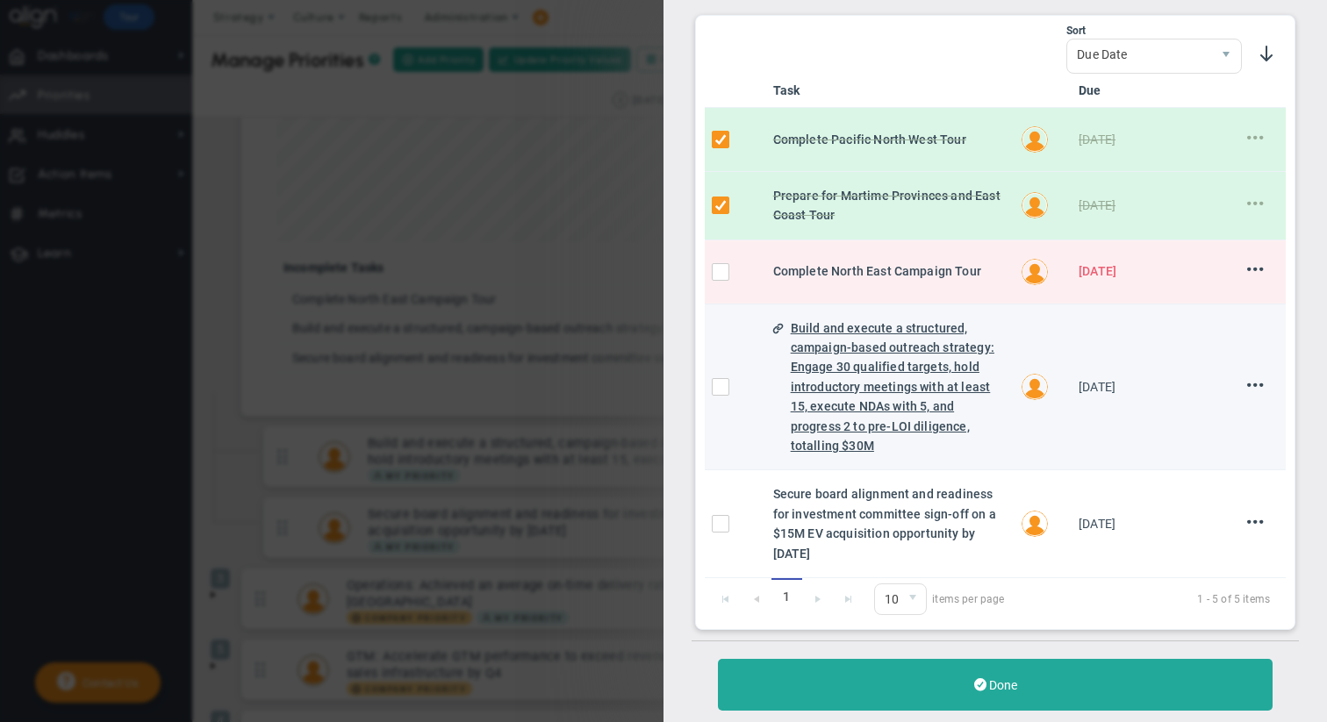
click at [803, 346] on div "Build and execute a structured, campaign-based outreach strategy: Engage 30 qua…" at bounding box center [897, 388] width 213 height 138
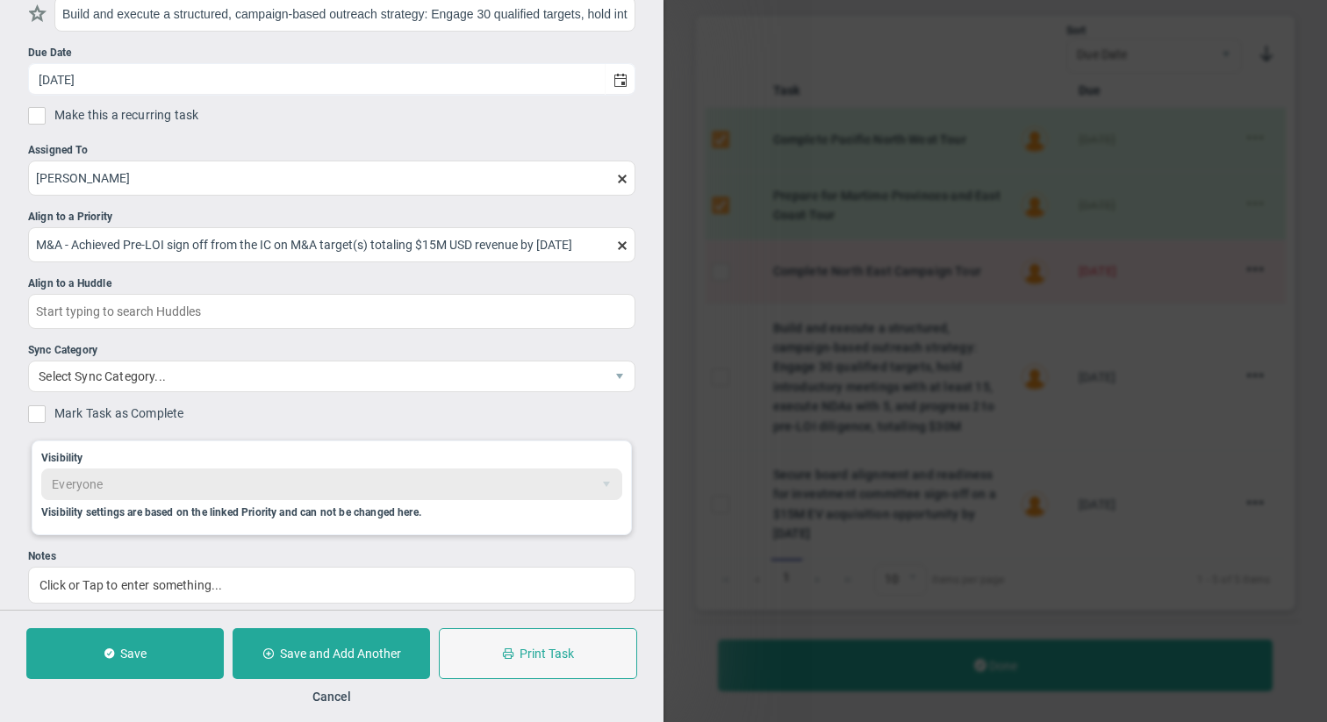
scroll to position [99, 0]
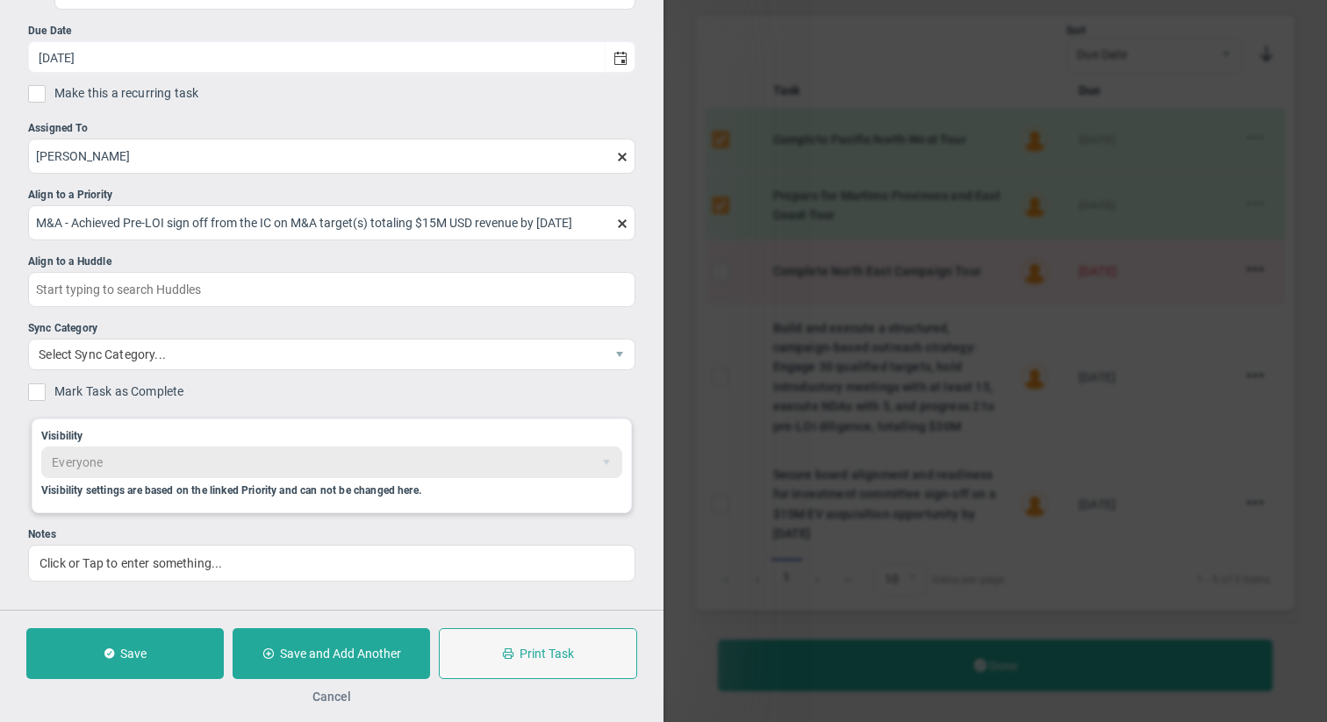
click at [326, 664] on button "Cancel" at bounding box center [331, 697] width 39 height 14
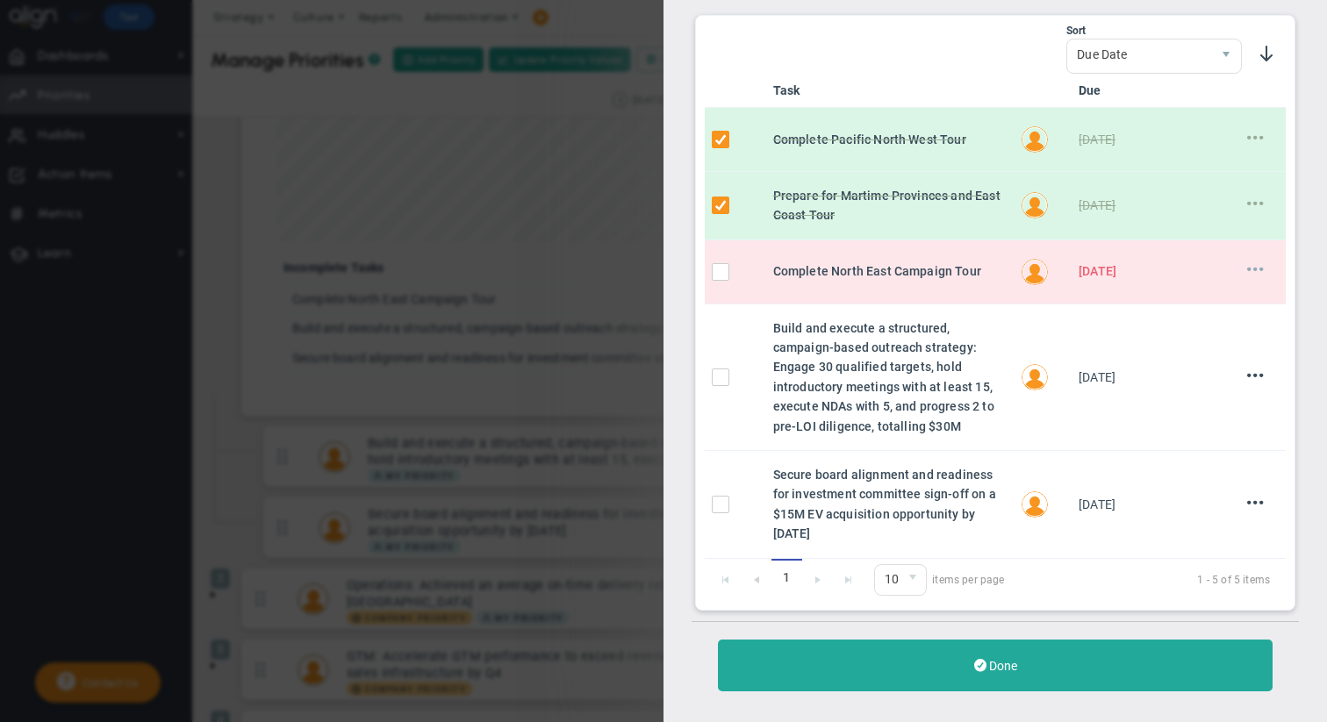
click at [803, 269] on span at bounding box center [1255, 269] width 17 height 17
click at [803, 298] on span "Edit" at bounding box center [1217, 303] width 20 height 12
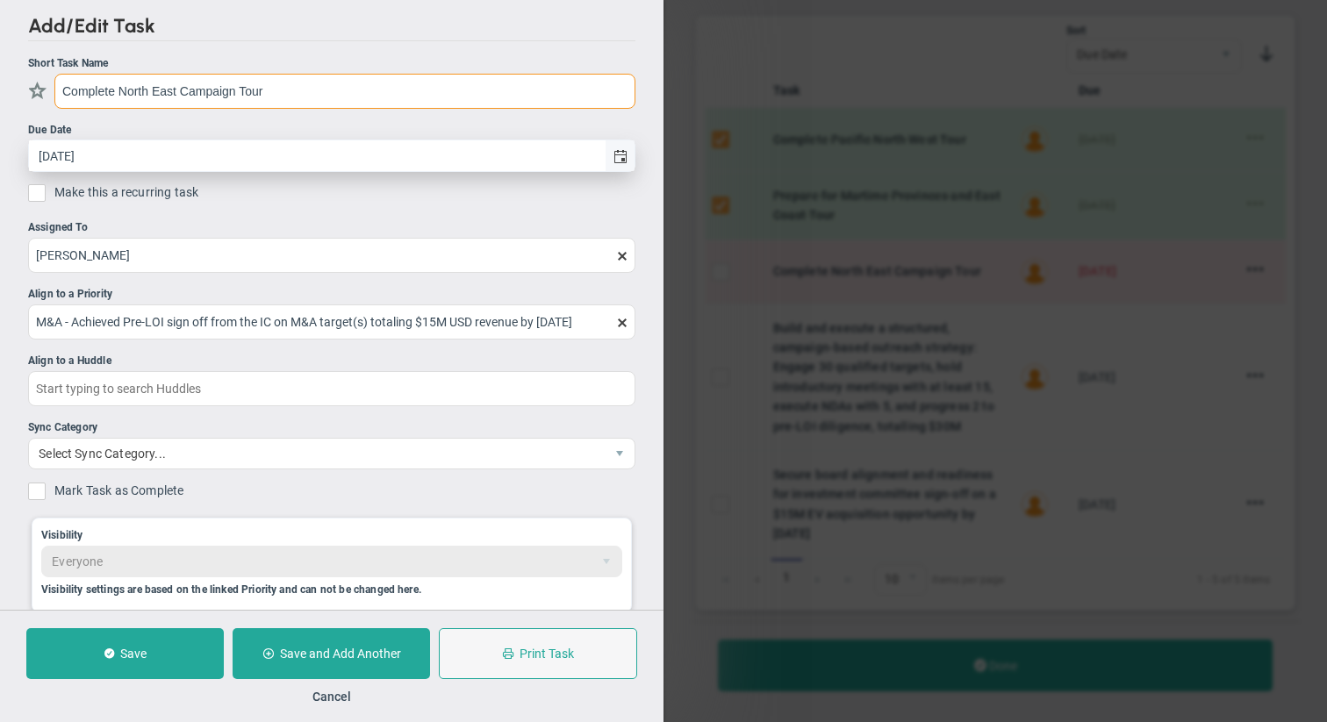
click at [620, 159] on span "select" at bounding box center [620, 157] width 14 height 14
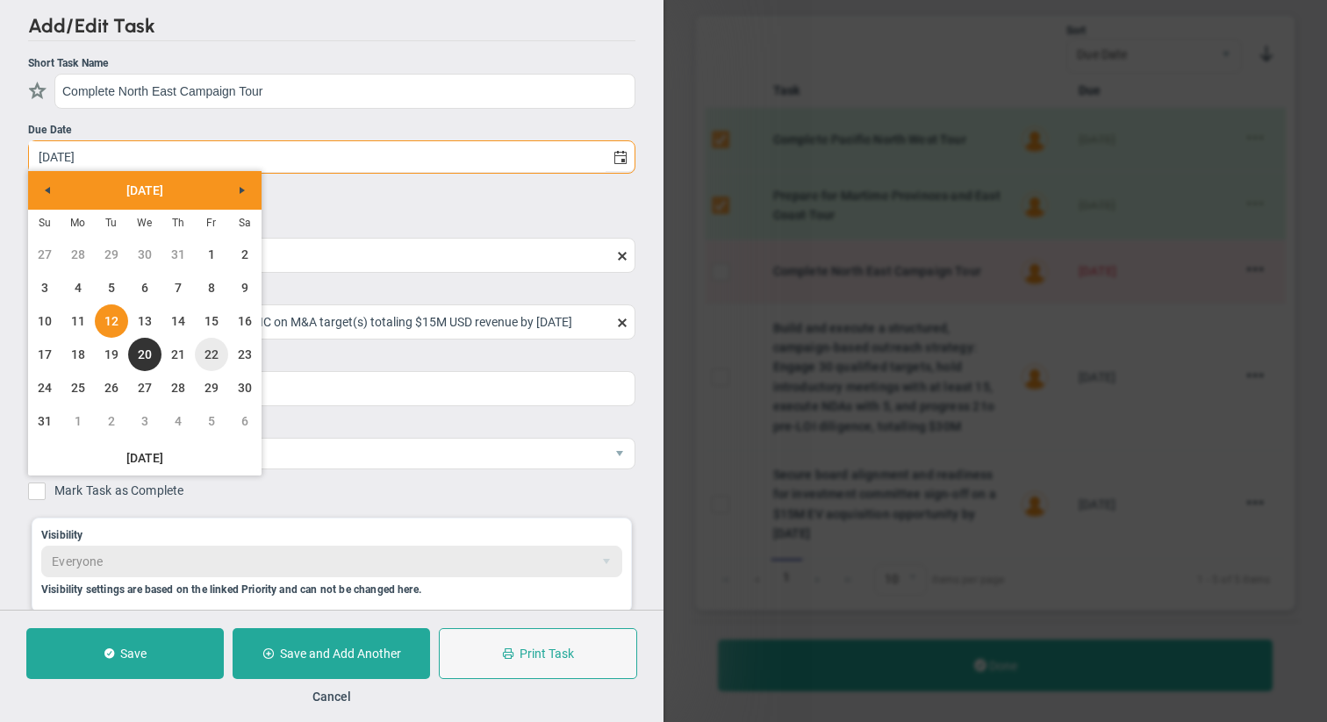
click at [213, 359] on link "22" at bounding box center [211, 354] width 33 height 33
type input "[DATE]"
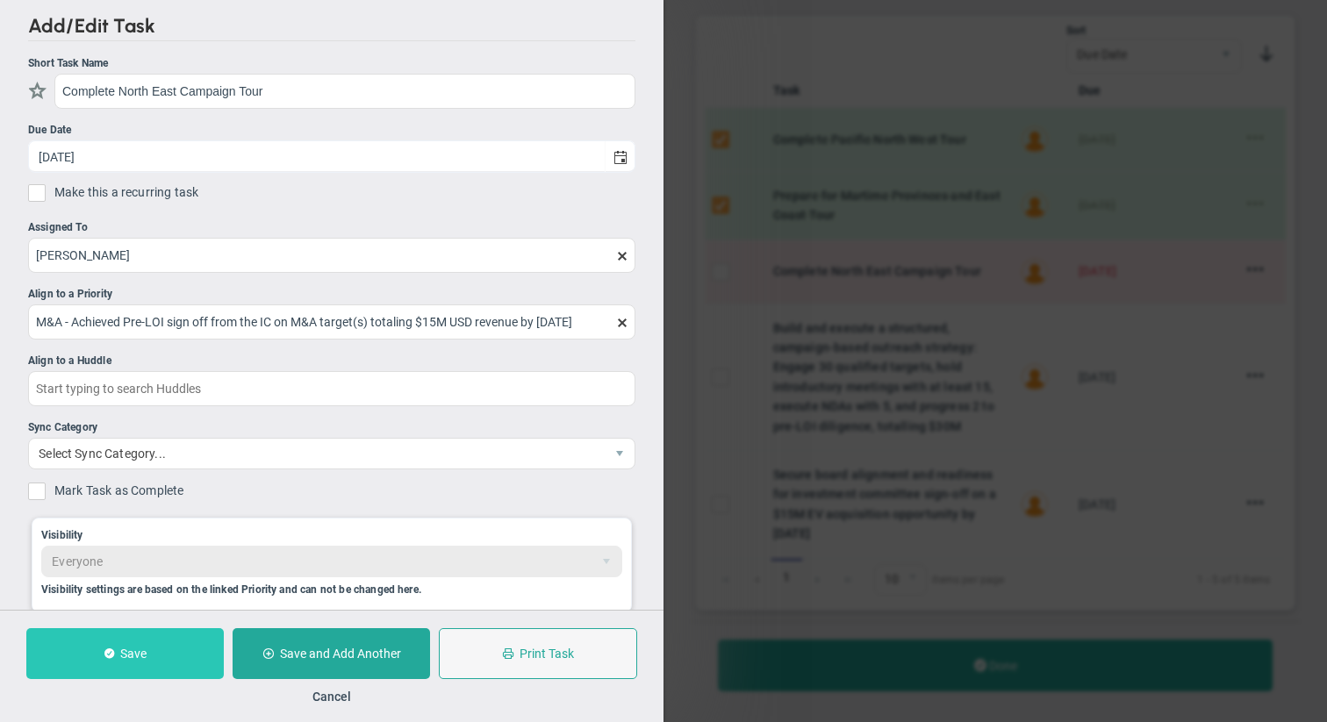
click at [133, 648] on span "Save" at bounding box center [133, 654] width 26 height 14
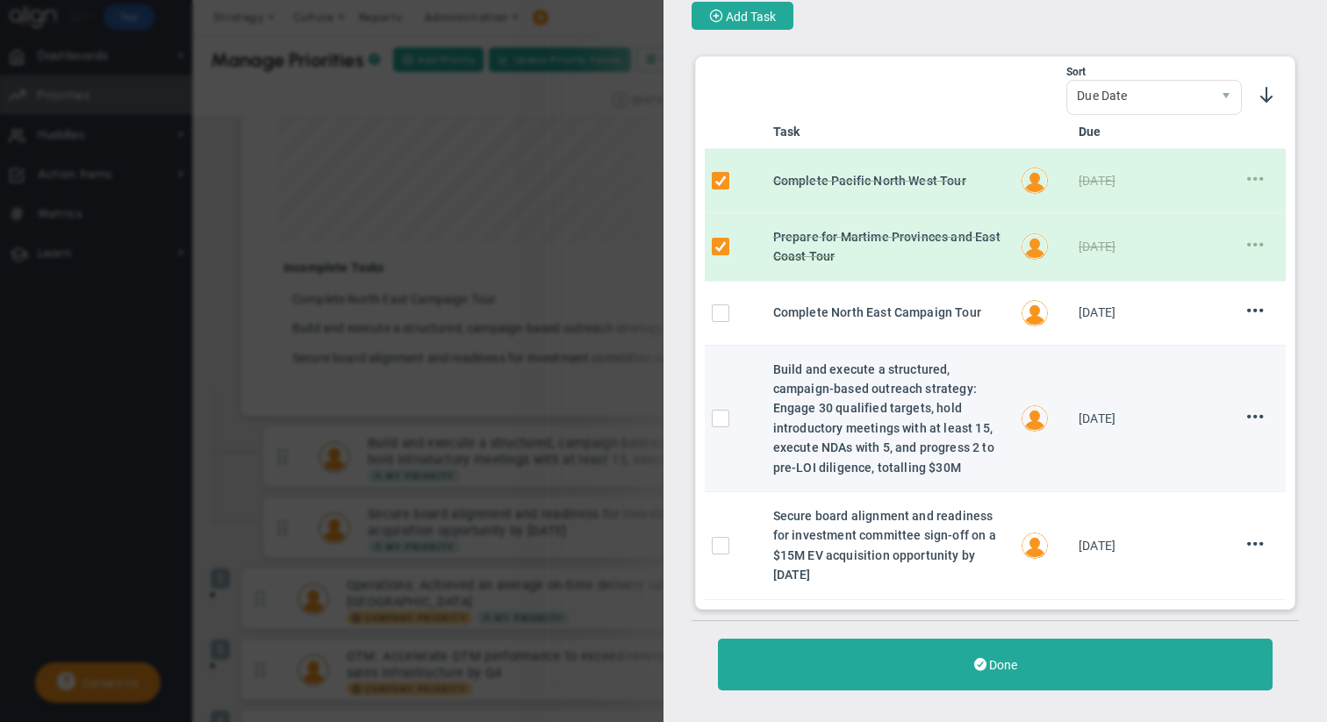
scroll to position [97, 0]
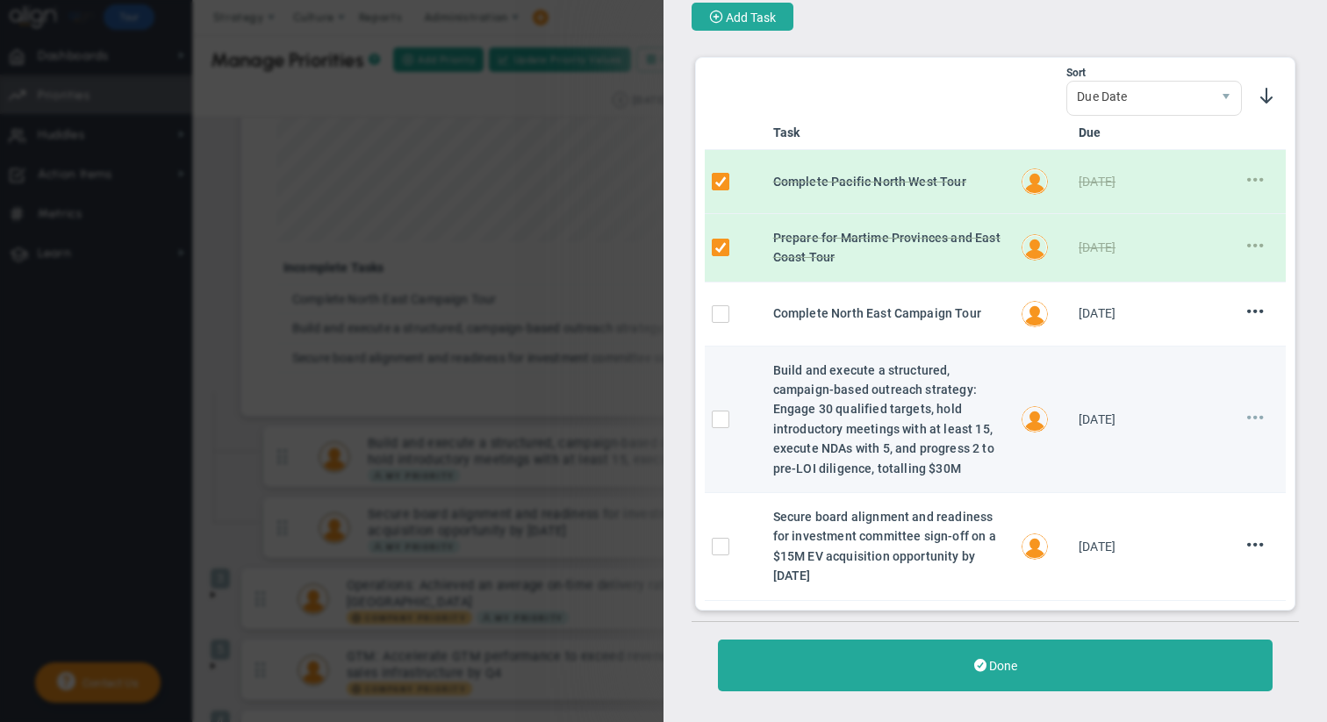
click at [803, 421] on span at bounding box center [1255, 417] width 17 height 17
click at [803, 453] on li "Edit" at bounding box center [1236, 452] width 70 height 22
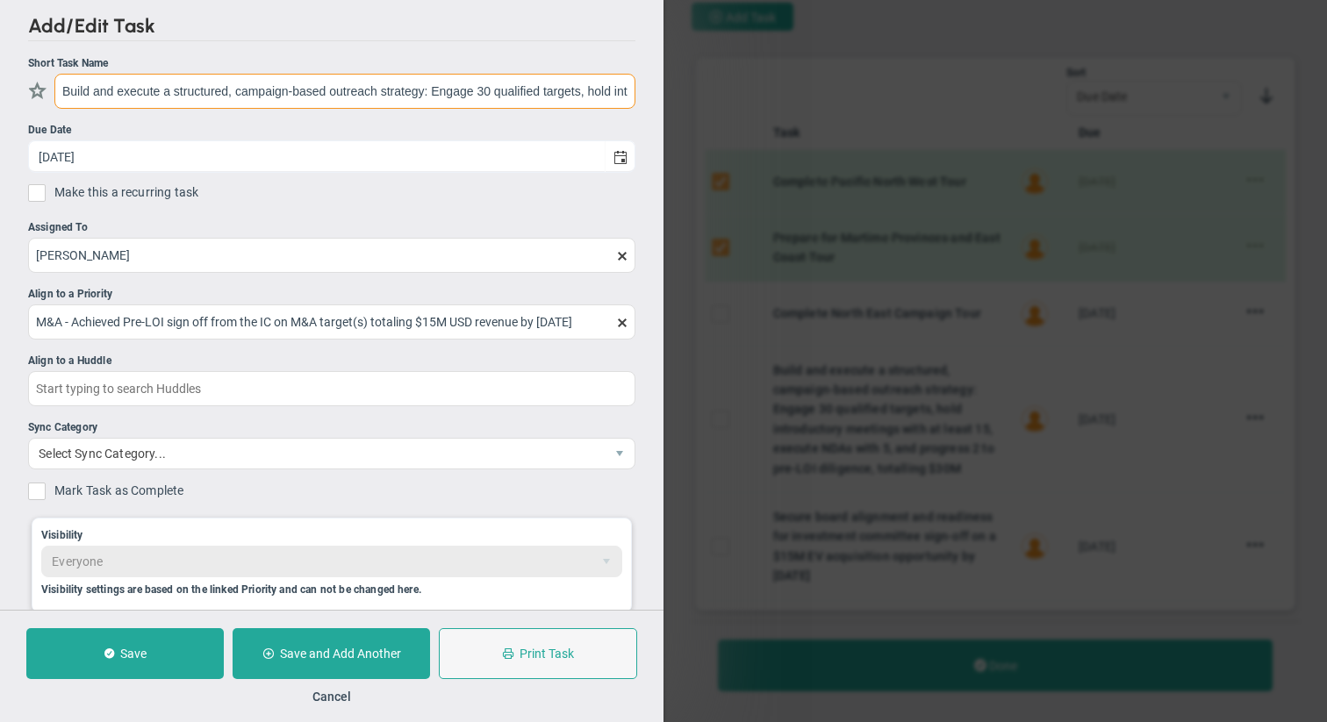
drag, startPoint x: 123, startPoint y: 94, endPoint x: 18, endPoint y: 94, distance: 105.3
click at [18, 94] on div "Add/Edit Task Short Task Name Build and execute a structured, campaign-based ou…" at bounding box center [331, 305] width 663 height 610
click at [82, 94] on input "Build and execute a structured, campaign-based outreach strategy: Engage 30 qua…" at bounding box center [344, 91] width 581 height 35
drag, startPoint x: 64, startPoint y: 90, endPoint x: 122, endPoint y: 92, distance: 57.9
click at [122, 92] on input "Build and execute a structured, campaign-based outreach strategy: Engage 30 qua…" at bounding box center [344, 91] width 581 height 35
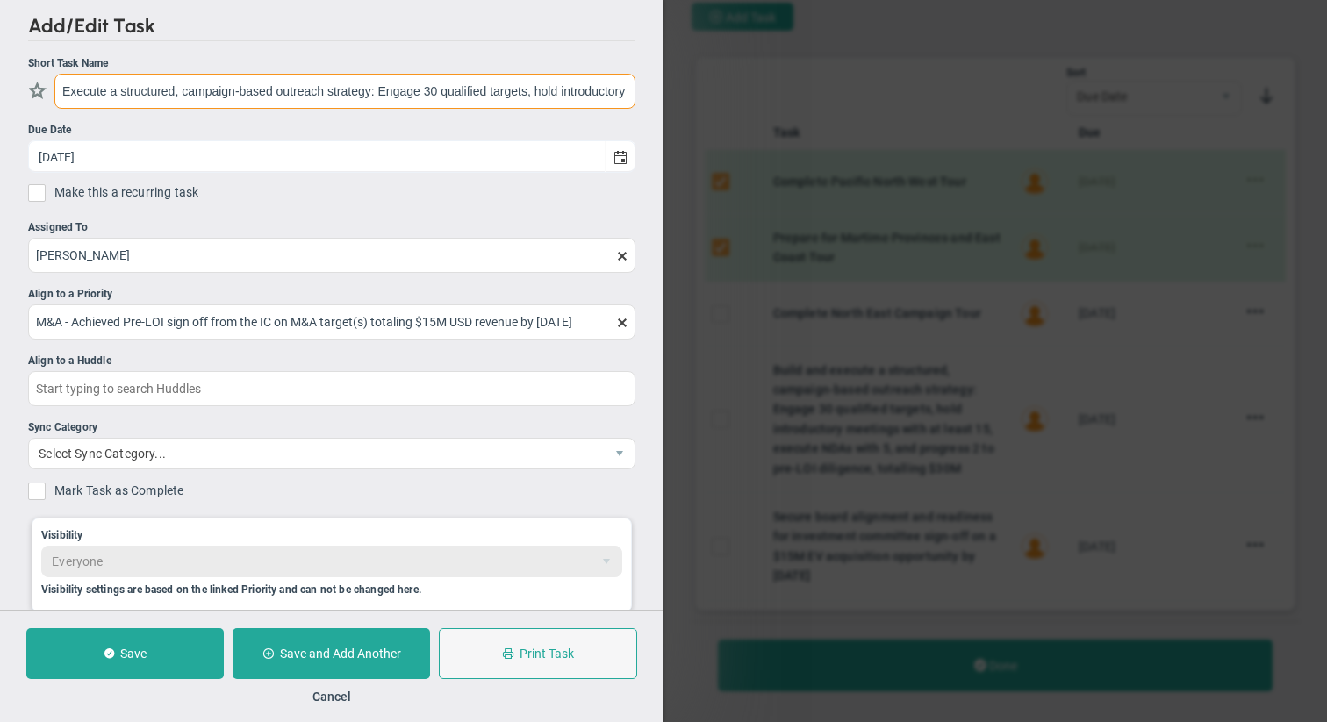
click at [106, 90] on input "Execute a structured, campaign-based outreach strategy: Engage 30 qualified tar…" at bounding box center [344, 91] width 581 height 35
click at [426, 90] on input "Executed a structured, campaign-based outreach strategy: Engage 30 qualified ta…" at bounding box center [344, 91] width 581 height 35
drag, startPoint x: 599, startPoint y: 90, endPoint x: 646, endPoint y: 90, distance: 46.5
click at [647, 93] on div "Add/Edit Task Short Task Name Executed a structured, campaign-based outreach st…" at bounding box center [331, 305] width 663 height 610
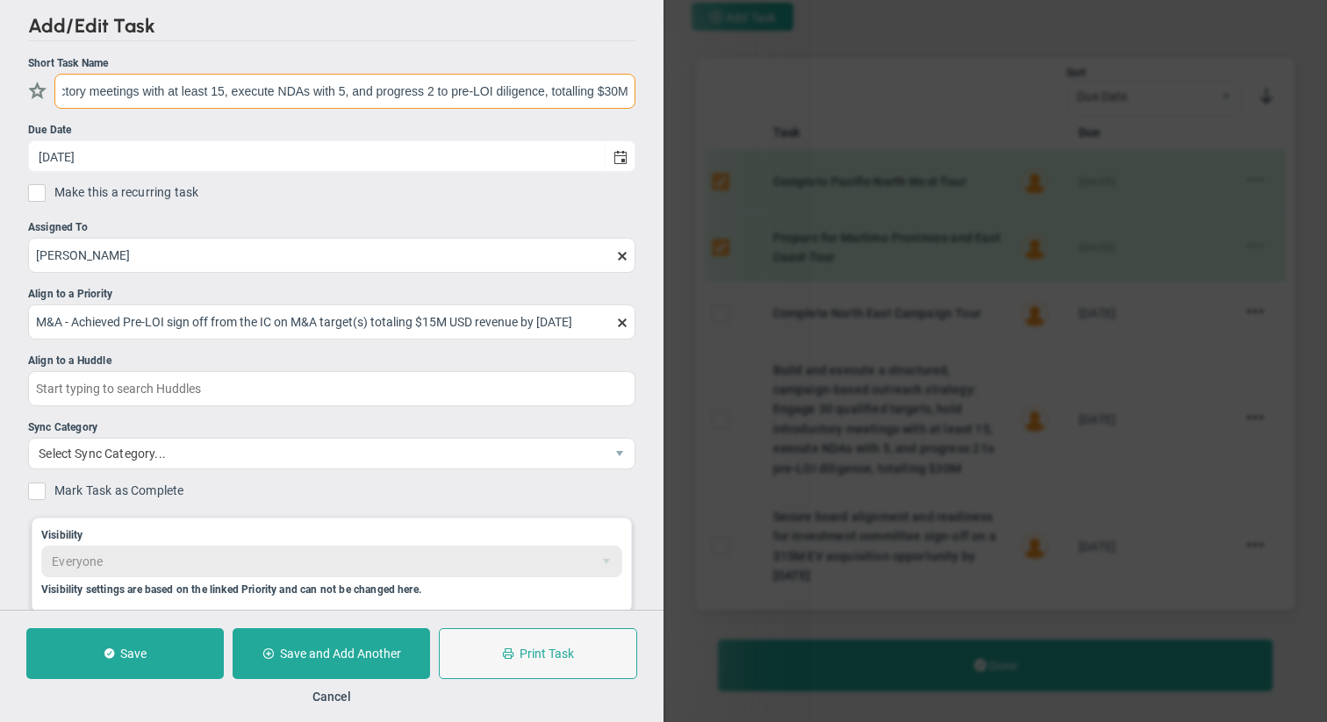
click at [112, 90] on input "Executed a structured, campaign-based outreach strategy: Engaged 30 qualified t…" at bounding box center [344, 91] width 581 height 35
drag, startPoint x: 85, startPoint y: 90, endPoint x: 113, endPoint y: 88, distance: 28.2
click at [113, 88] on input "Executed a structured, campaign-based outreach strategy: Engaged 30 qualified t…" at bounding box center [344, 91] width 581 height 35
click at [280, 90] on input "Executed a structured, campaign-based outreach strategy: Engaged 30 qualified t…" at bounding box center [344, 91] width 581 height 35
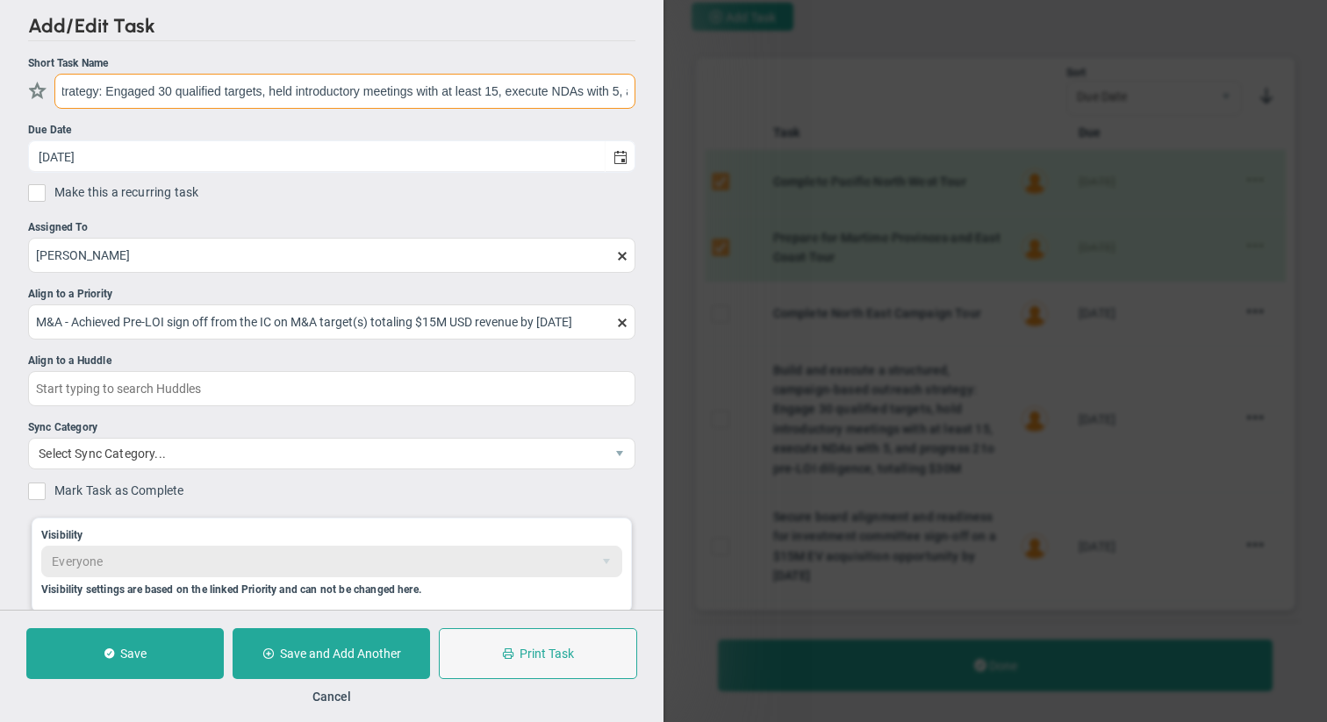
click at [547, 92] on input "Executed a structured, campaign-based outreach strategy: Engaged 30 qualified t…" at bounding box center [344, 91] width 581 height 35
click at [590, 92] on input "Executed a structured, campaign-based outreach strategy: Engaged 30 qualified t…" at bounding box center [344, 91] width 581 height 35
click at [581, 89] on input "Executed a structured, campaign-based outreach strategy: Engaged 30 qualified t…" at bounding box center [344, 91] width 581 height 35
click at [584, 90] on input "Executed a structured, campaign-based outreach strategy: Engaged 30 qualified t…" at bounding box center [344, 91] width 581 height 35
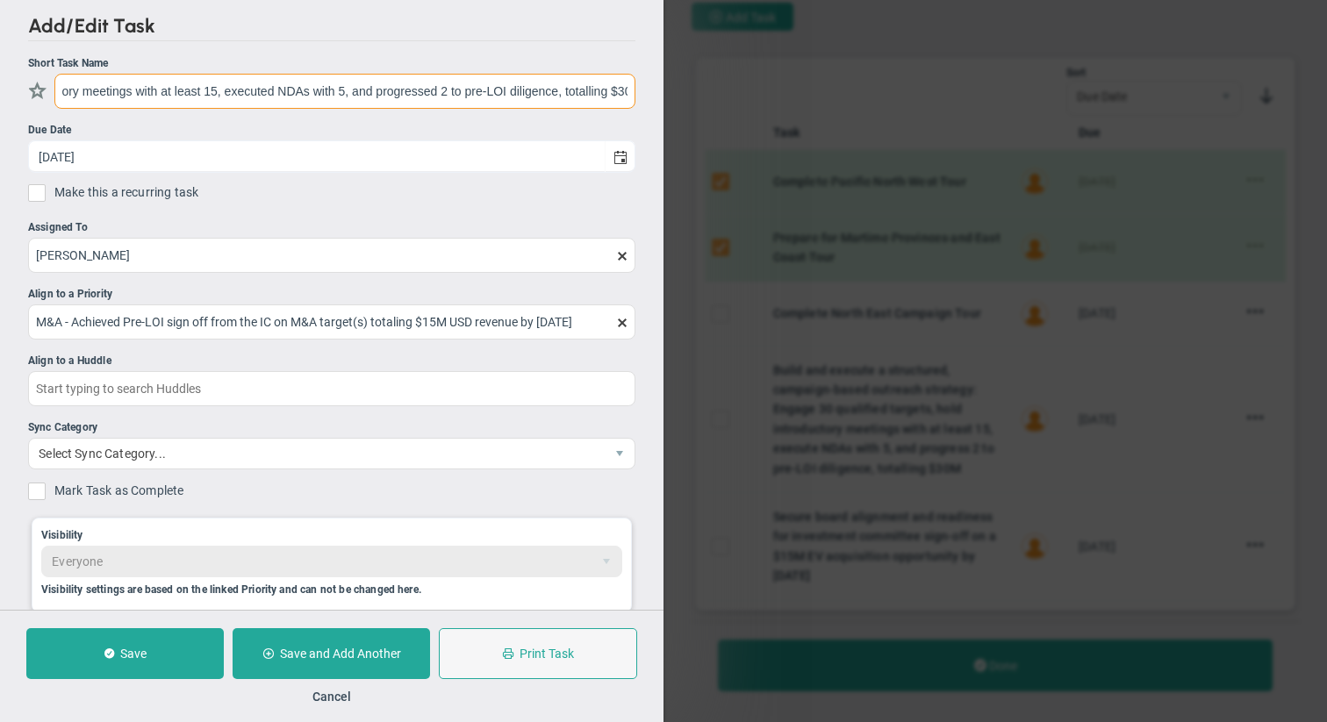
scroll to position [0, 574]
drag, startPoint x: 592, startPoint y: 86, endPoint x: 638, endPoint y: 84, distance: 45.7
click at [639, 85] on div "Add/Edit Task Short Task Name Executed a structured, campaign-based outreach st…" at bounding box center [331, 305] width 663 height 610
click at [604, 94] on input "Executed a structured, campaign-based outreach strategy: Engaged 30 qualified t…" at bounding box center [344, 91] width 581 height 35
drag, startPoint x: 610, startPoint y: 92, endPoint x: 626, endPoint y: 92, distance: 15.8
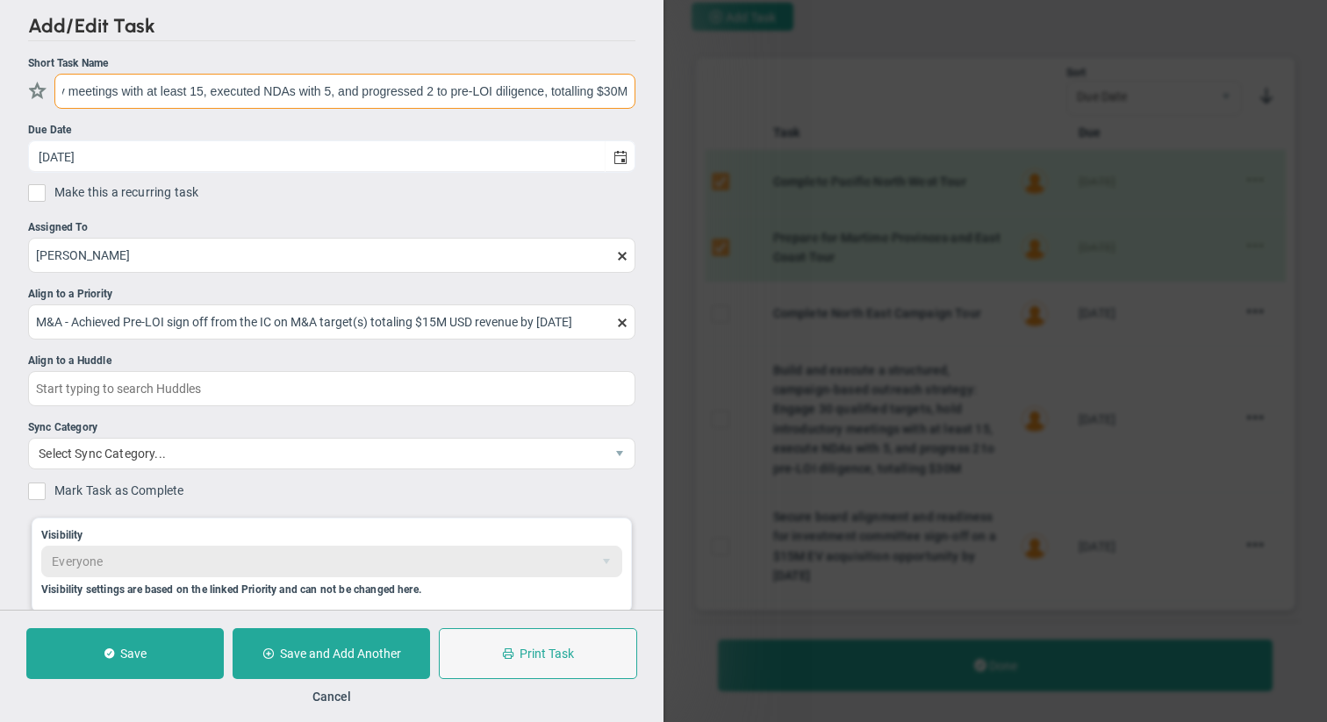
click at [626, 92] on input "Executed a structured, campaign-based outreach strategy: Engaged 30 qualified t…" at bounding box center [344, 91] width 581 height 35
click at [610, 91] on input "Executed a structured, campaign-based outreach strategy: Engaged 30 qualified t…" at bounding box center [344, 91] width 581 height 35
type input "Executed a structured, campaign-based outreach strategy: Engaged 30 qualified t…"
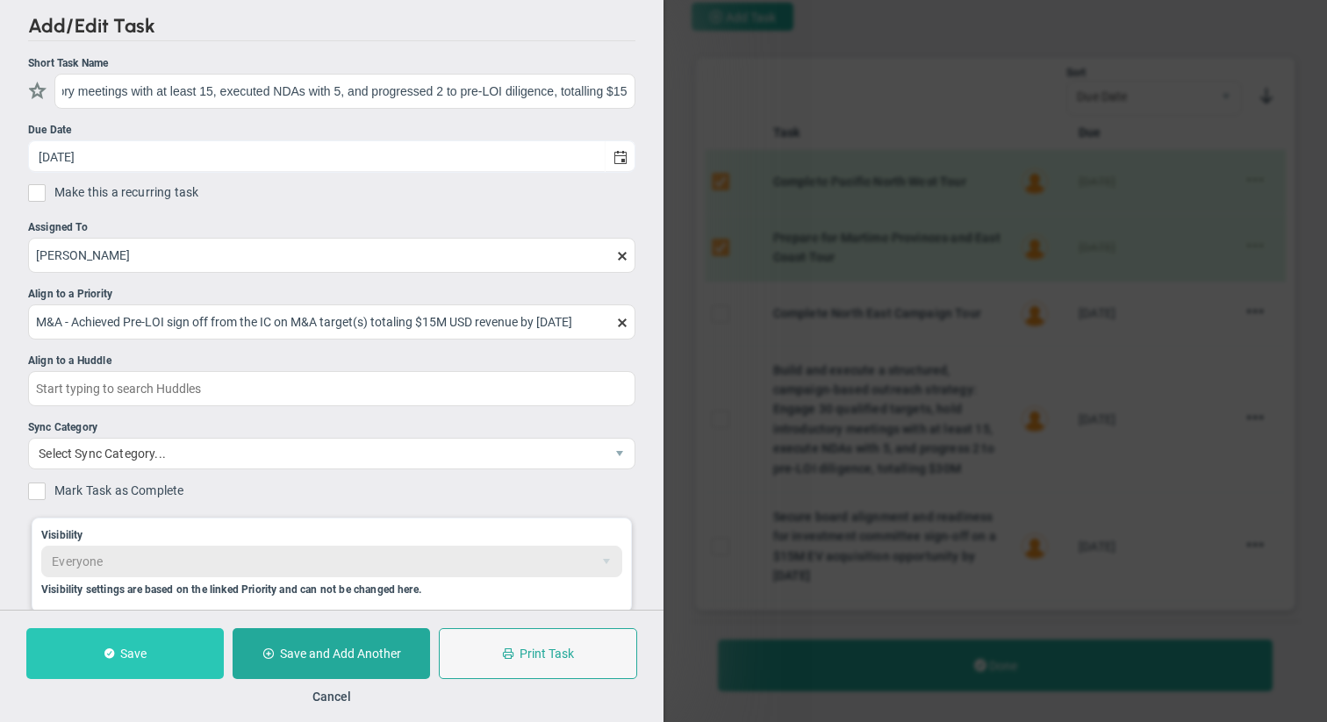
click at [124, 660] on span "Save" at bounding box center [133, 654] width 26 height 14
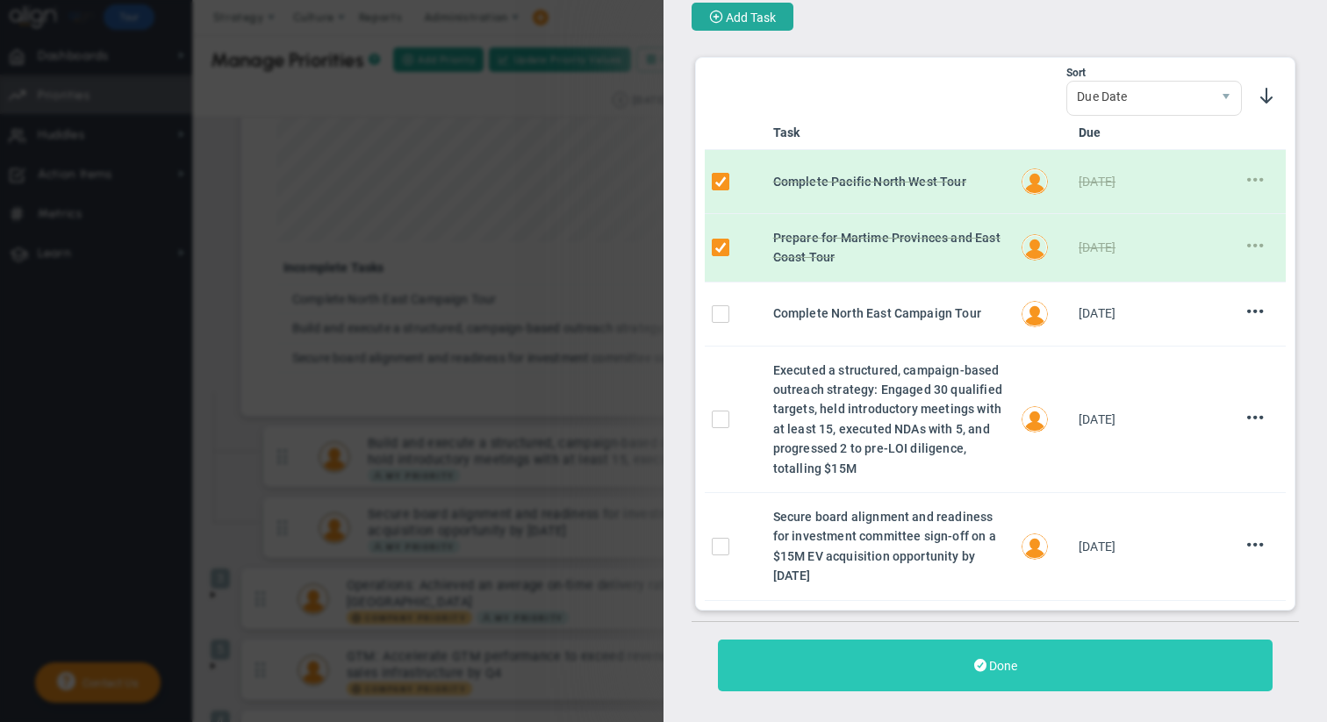
click at [803, 663] on button "Done" at bounding box center [995, 666] width 555 height 52
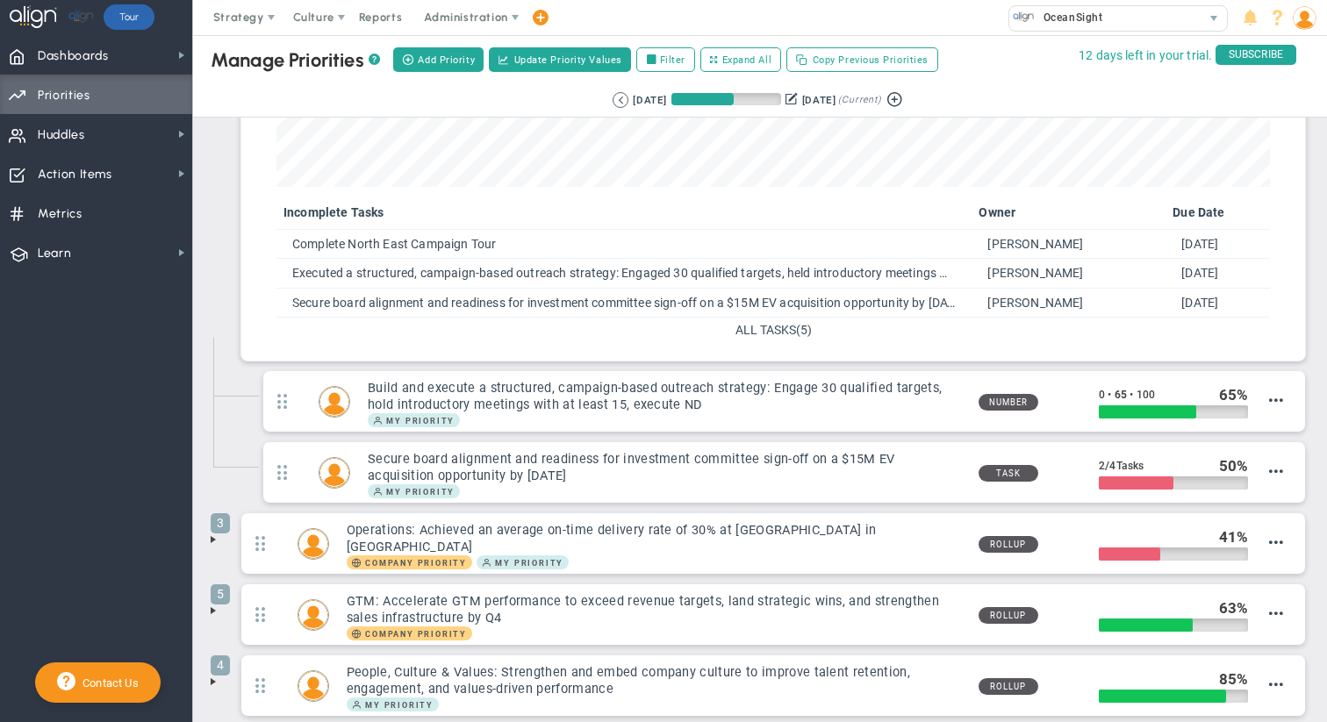
scroll to position [254, 0]
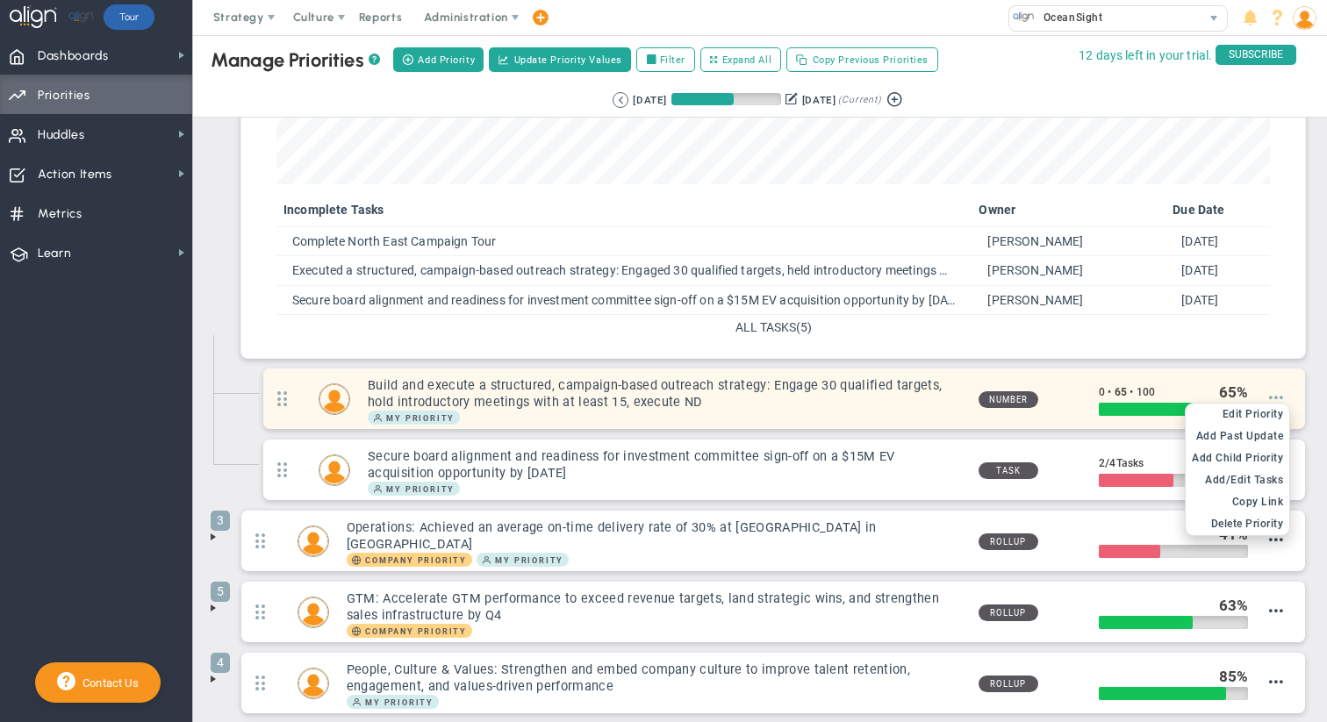
click at [803, 399] on span at bounding box center [1276, 397] width 14 height 14
click at [803, 412] on span "Edit Priority" at bounding box center [1252, 414] width 61 height 12
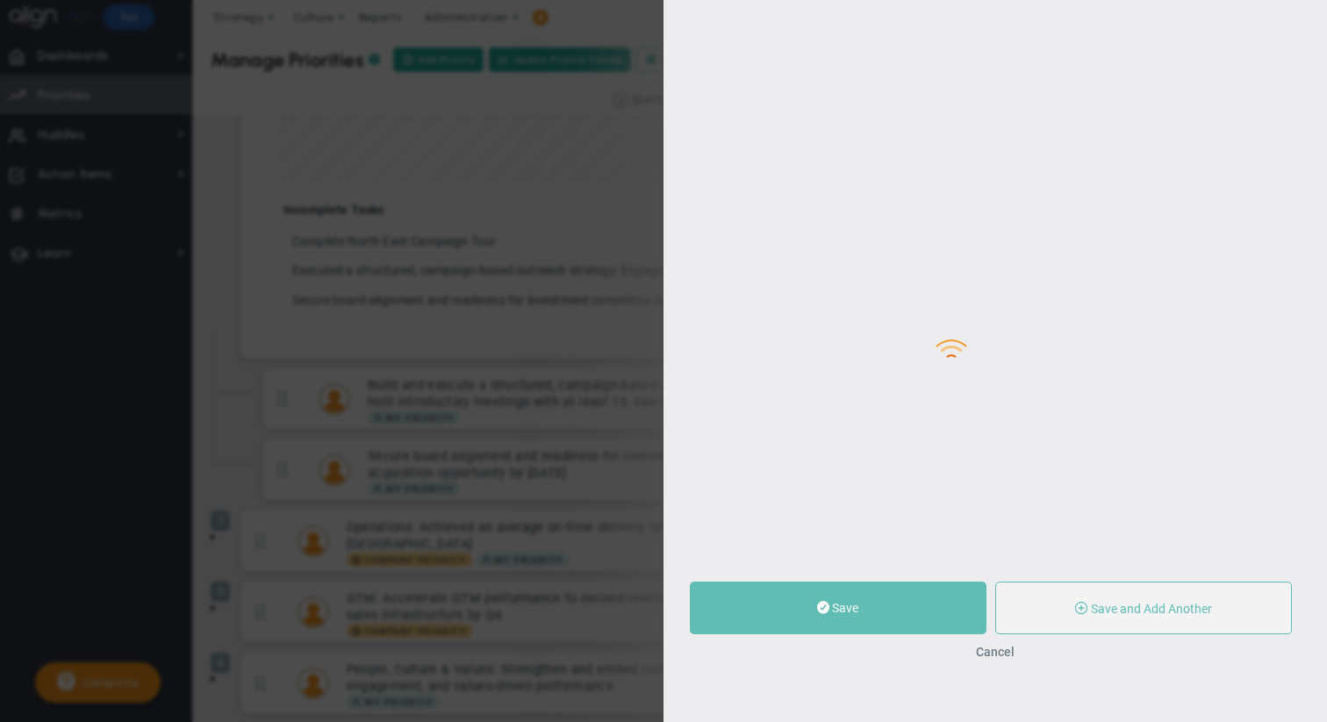
type input "Build and execute a structured, campaign-based outreach strategy: Engage 30 qua…"
type input "0"
type input "65"
type input "100"
radio input "true"
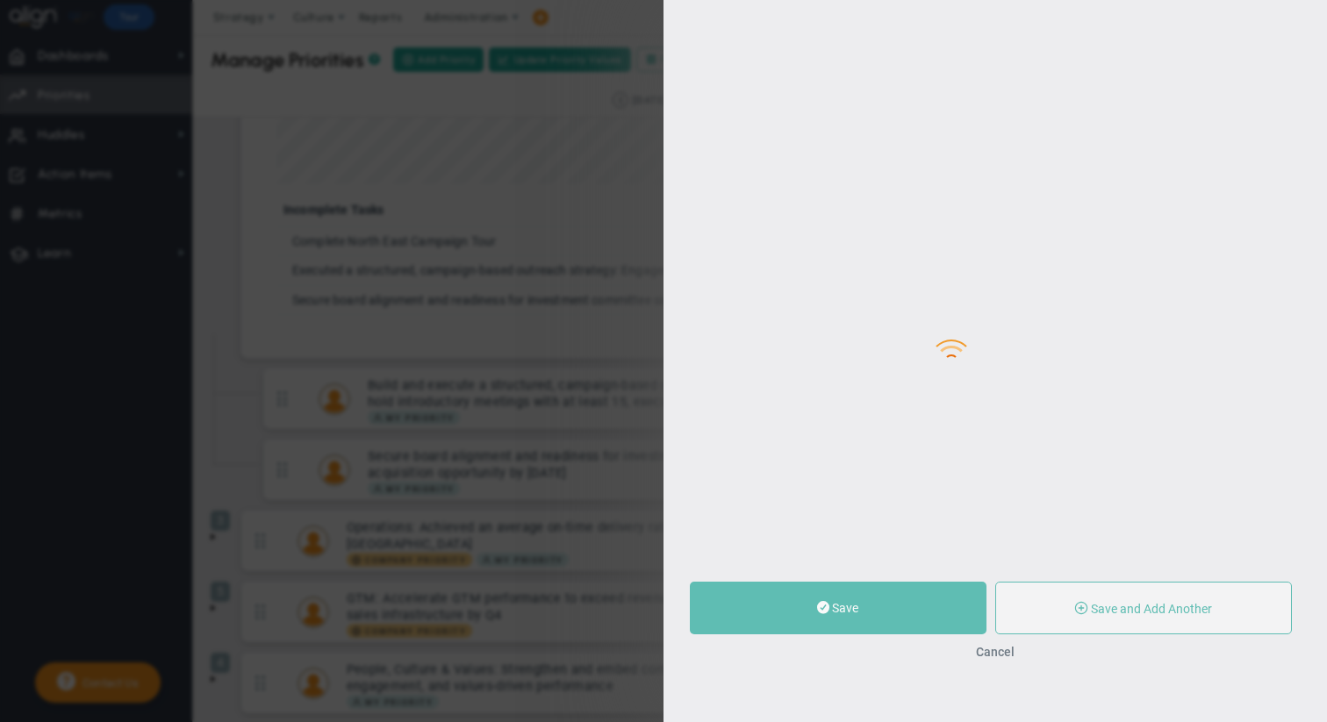
type input "[PERSON_NAME]"
type input "0"
type input "65"
type input "100"
radio input "true"
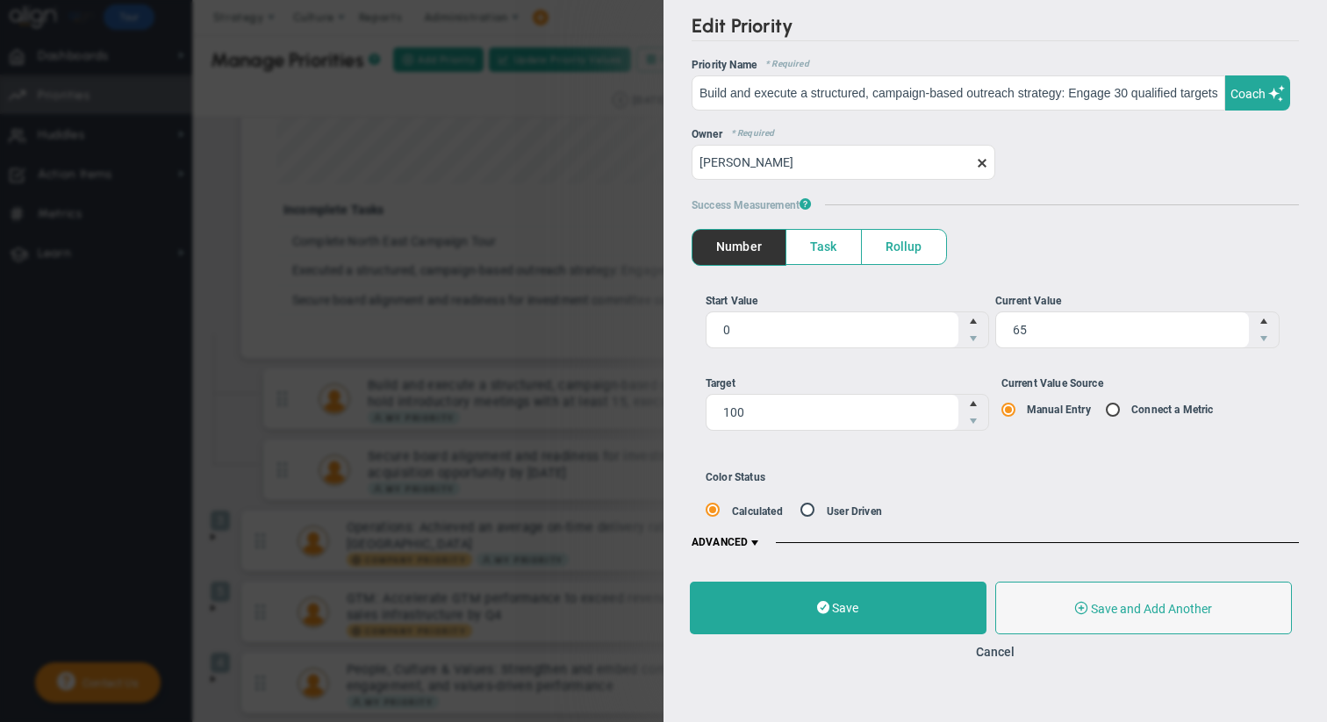
click at [747, 541] on span "ADVANCED" at bounding box center [726, 543] width 70 height 14
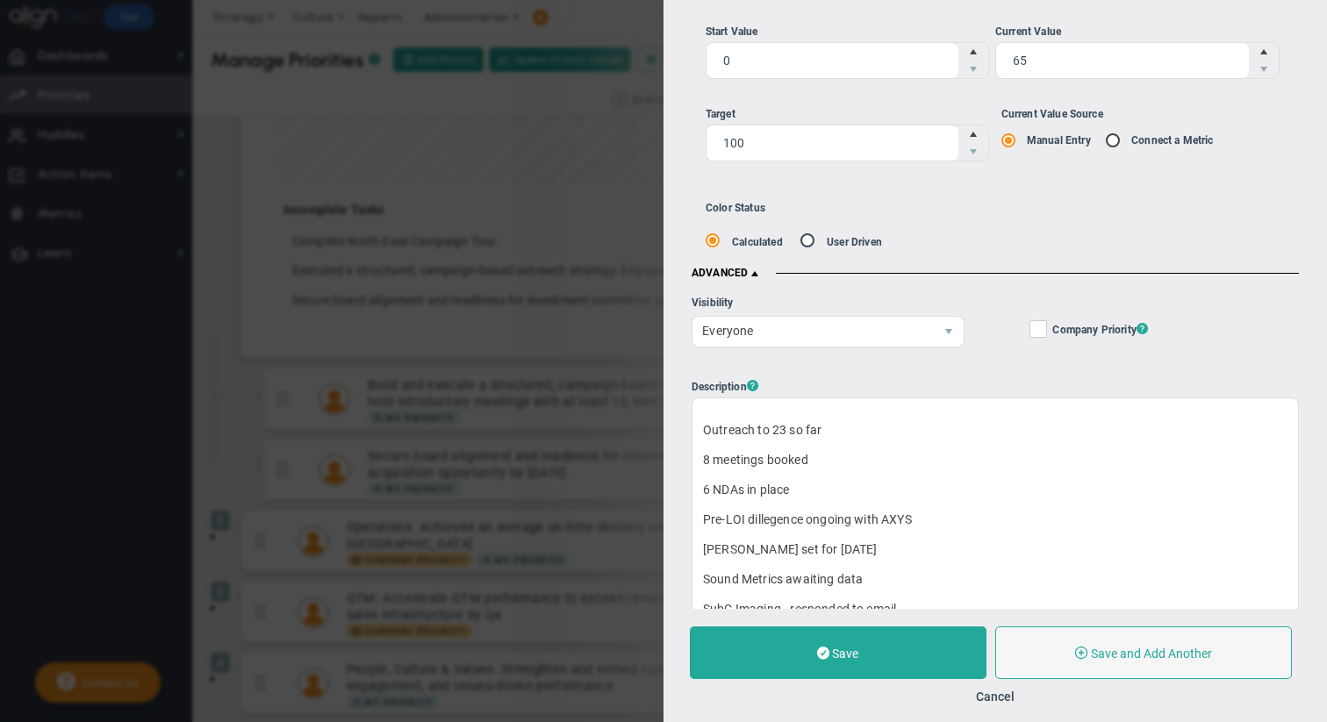
scroll to position [536, 0]
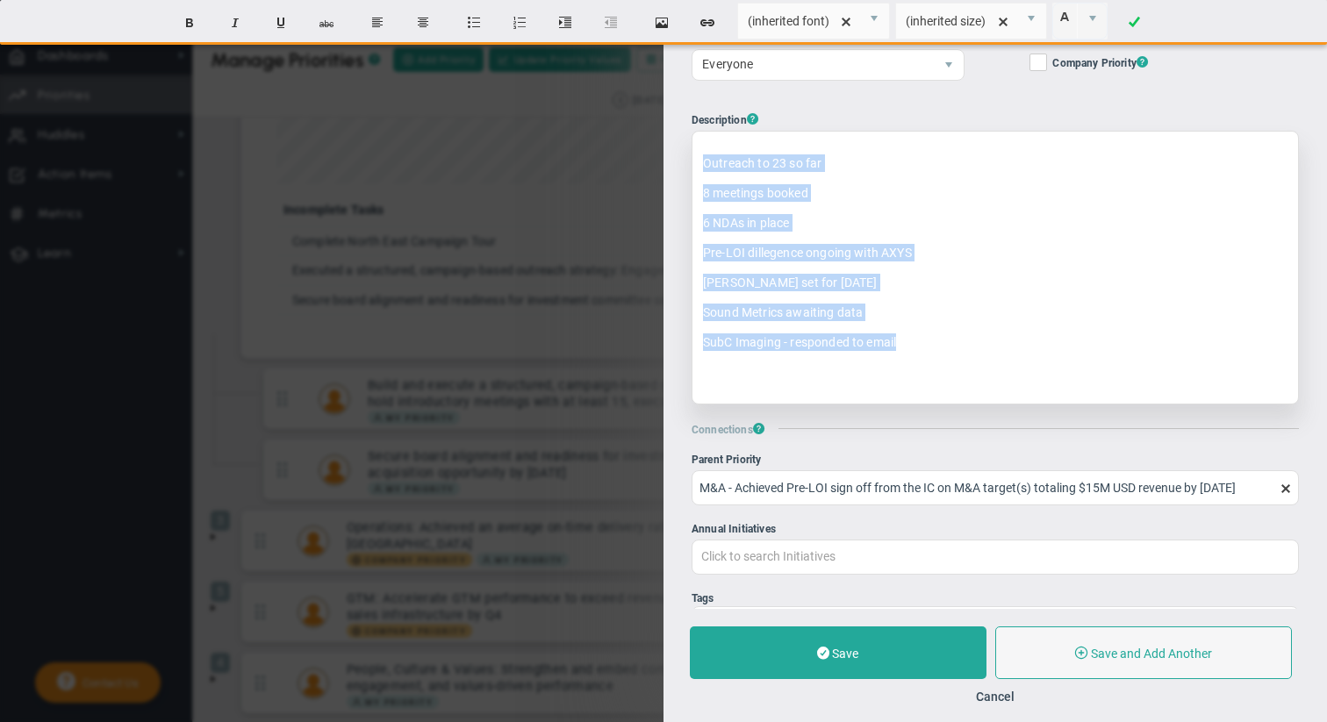
drag, startPoint x: 913, startPoint y: 343, endPoint x: 699, endPoint y: 161, distance: 281.3
click at [698, 161] on div "Outreach to 23 so far 8 meetings booked 6 NDAs in place Pre-LOI dillegence ongo…" at bounding box center [994, 268] width 607 height 274
copy div "Outreach to 23 so far 8 meetings booked 6 NDAs in place Pre-LOI dillegence ongo…"
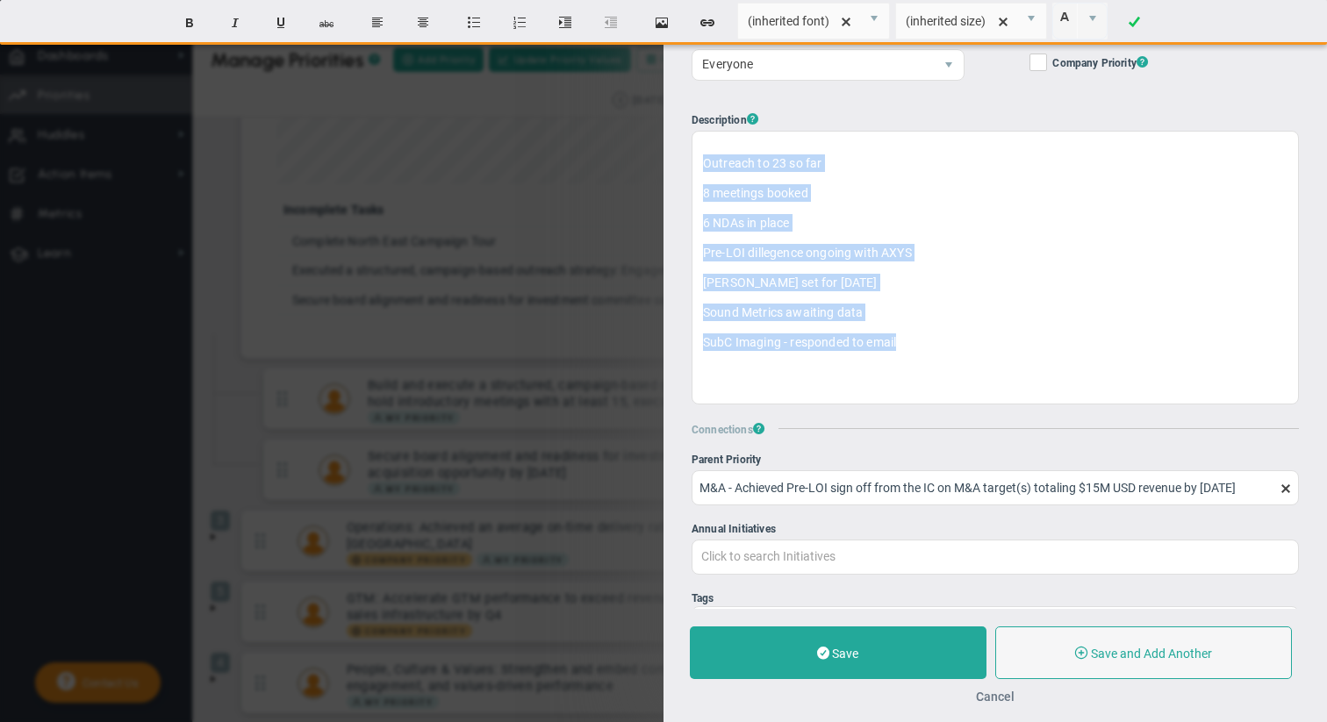
click at [803, 664] on button "Cancel" at bounding box center [995, 697] width 39 height 14
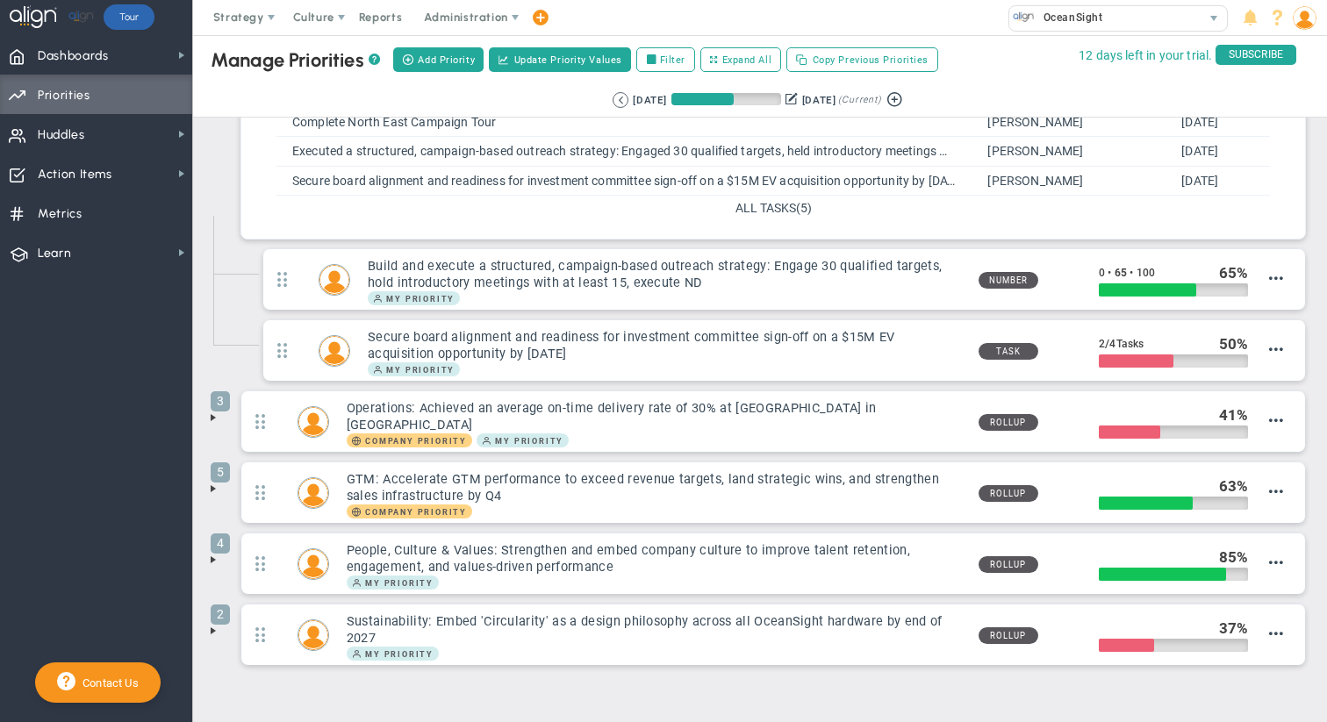
scroll to position [402, 0]
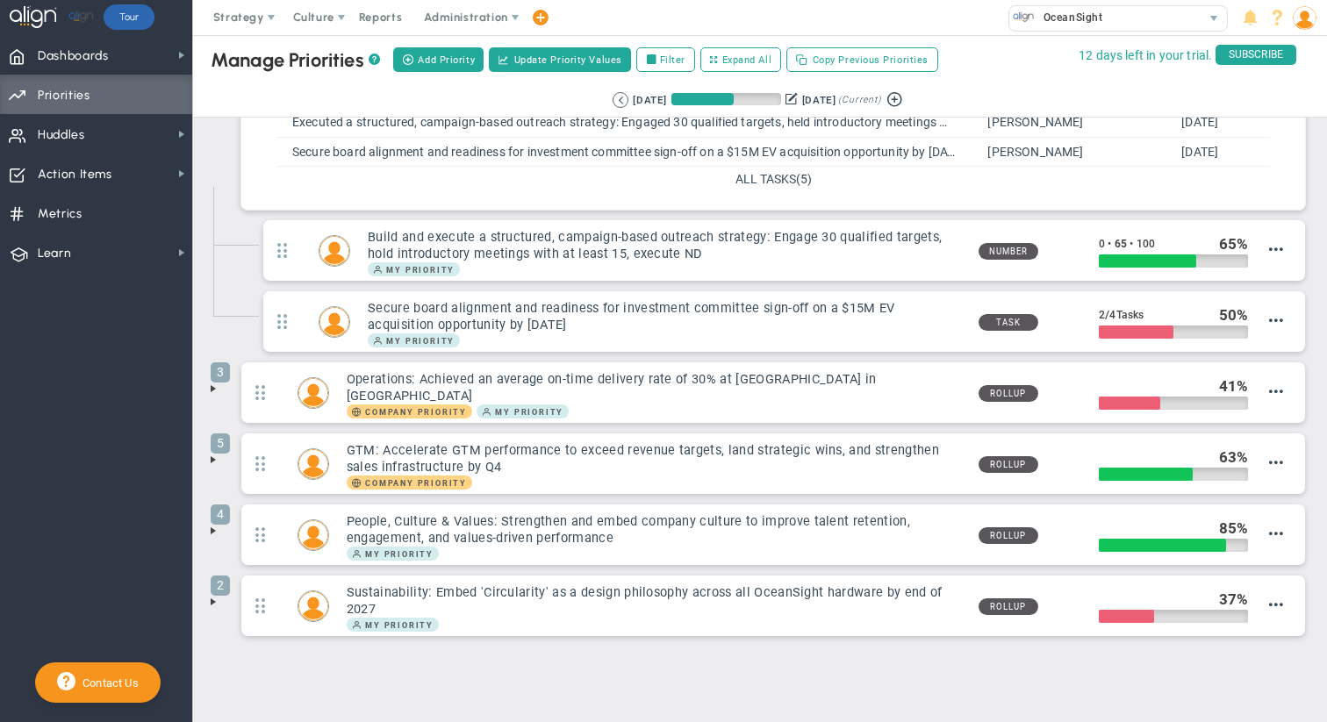
click at [215, 384] on span at bounding box center [213, 389] width 14 height 14
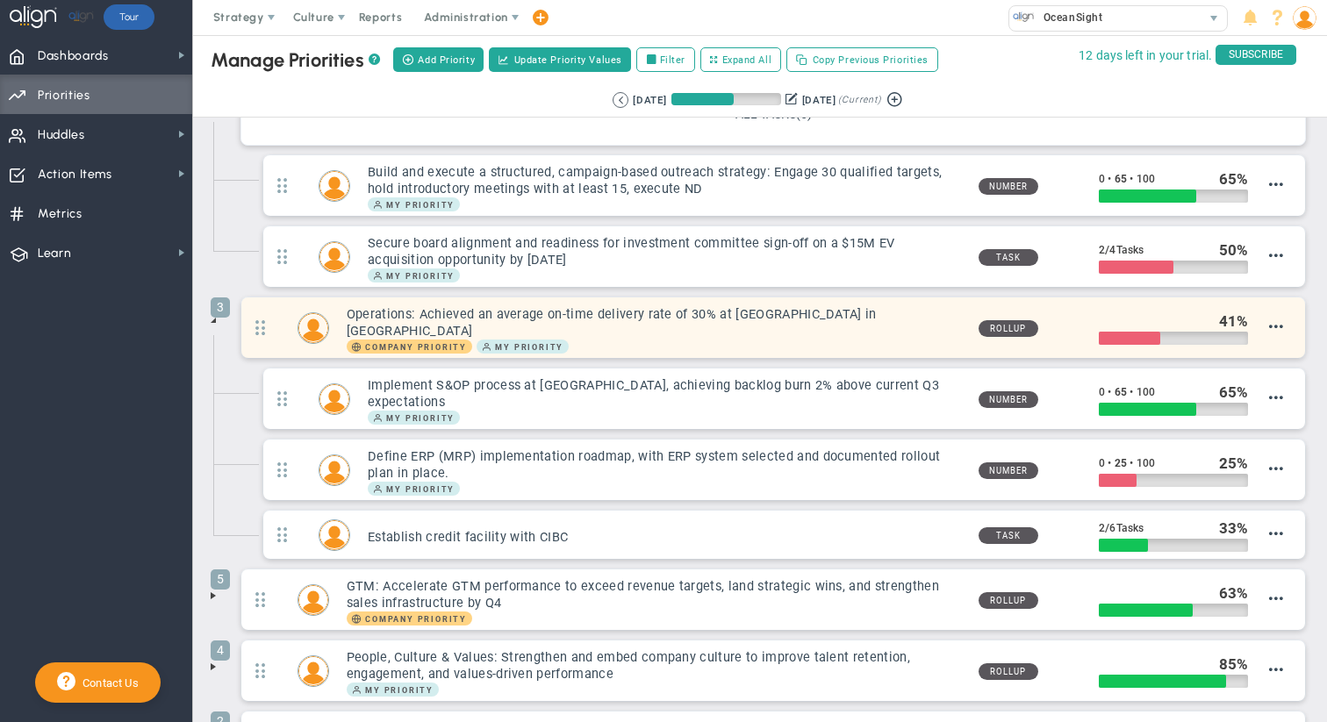
scroll to position [498, 0]
